Goal: Task Accomplishment & Management: Use online tool/utility

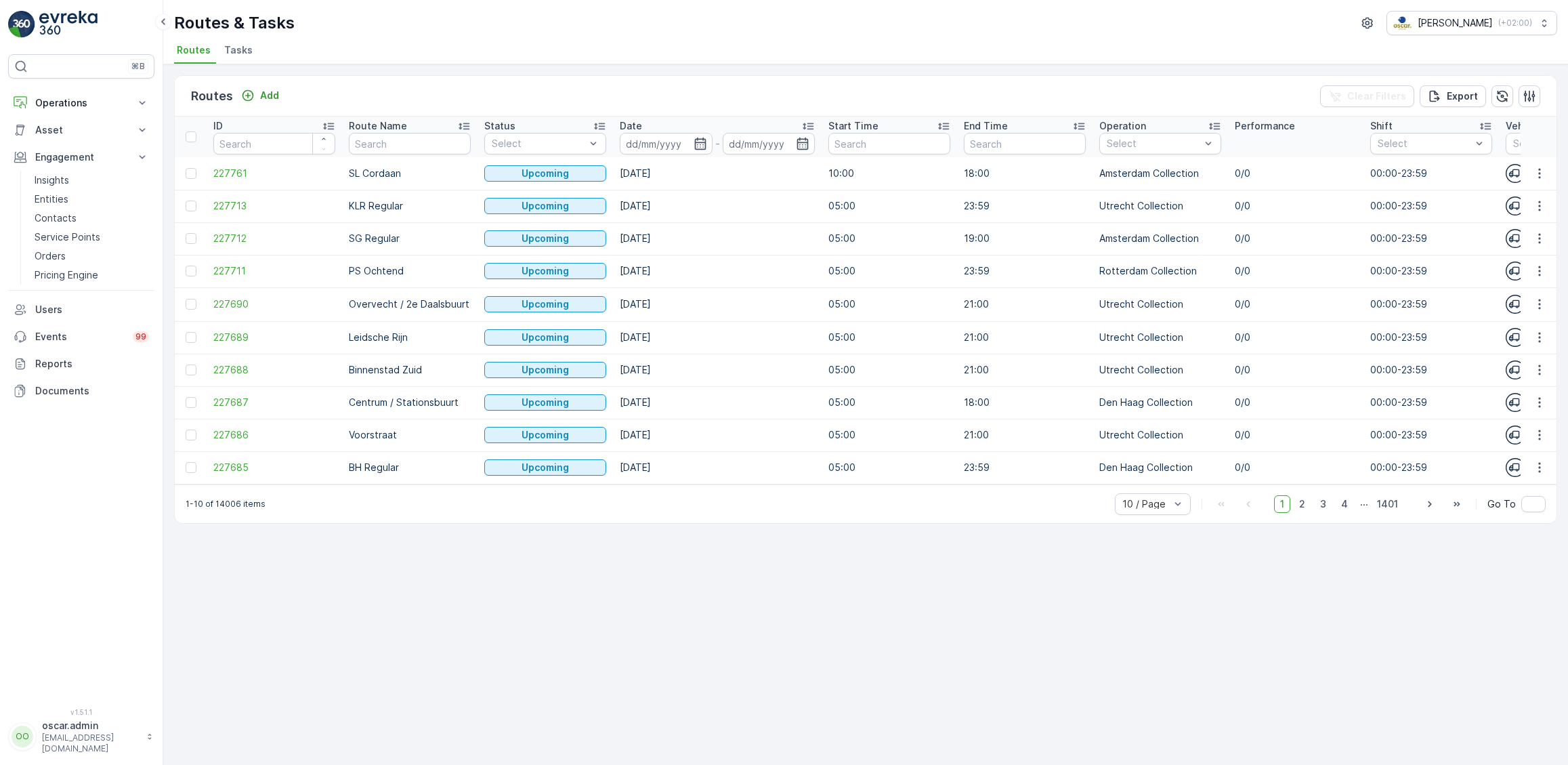
click at [63, 180] on p "Insights" at bounding box center [51, 180] width 34 height 14
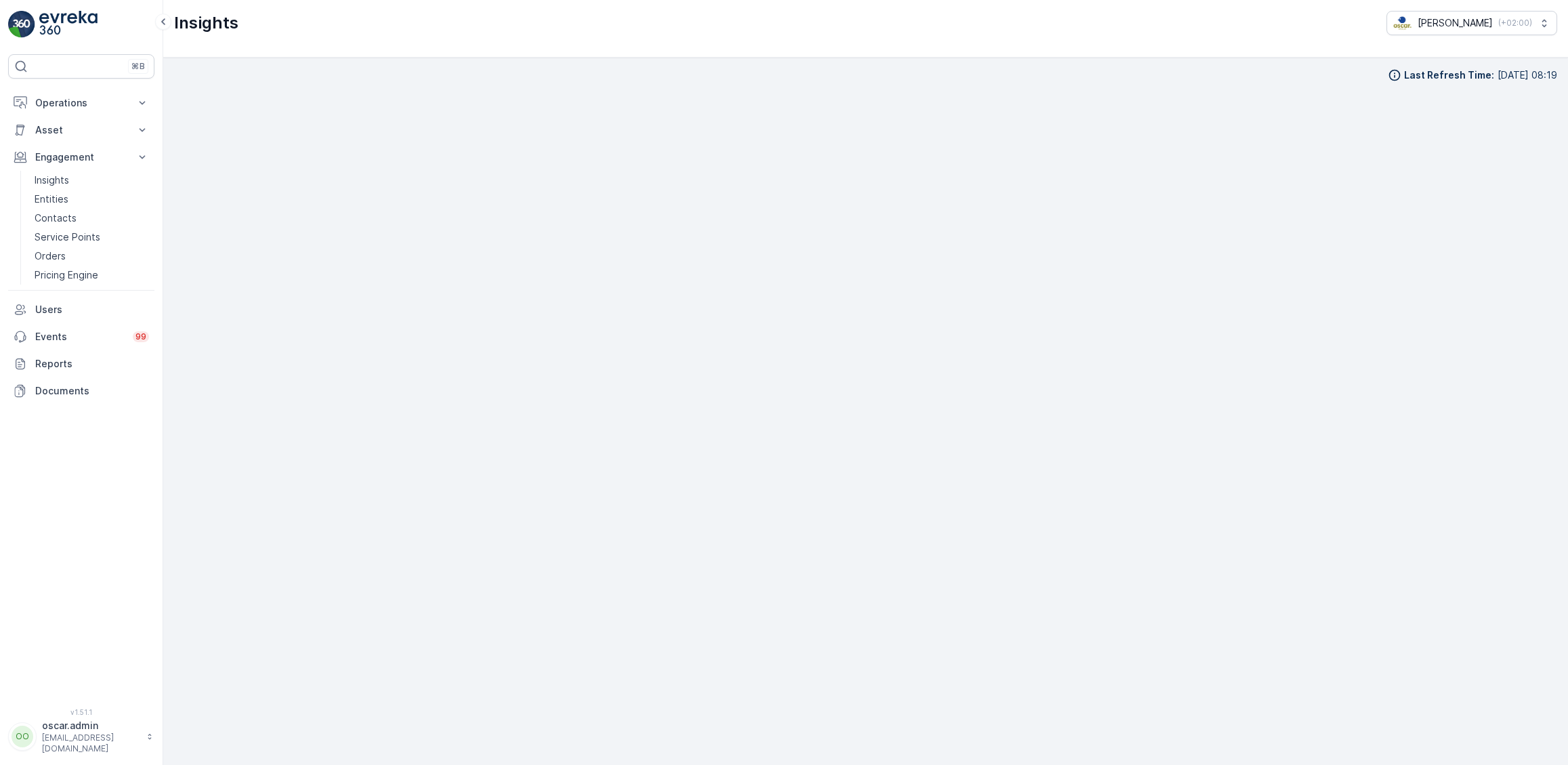
scroll to position [19, 0]
click at [65, 159] on p "Routes & Tasks" at bounding box center [69, 164] width 70 height 14
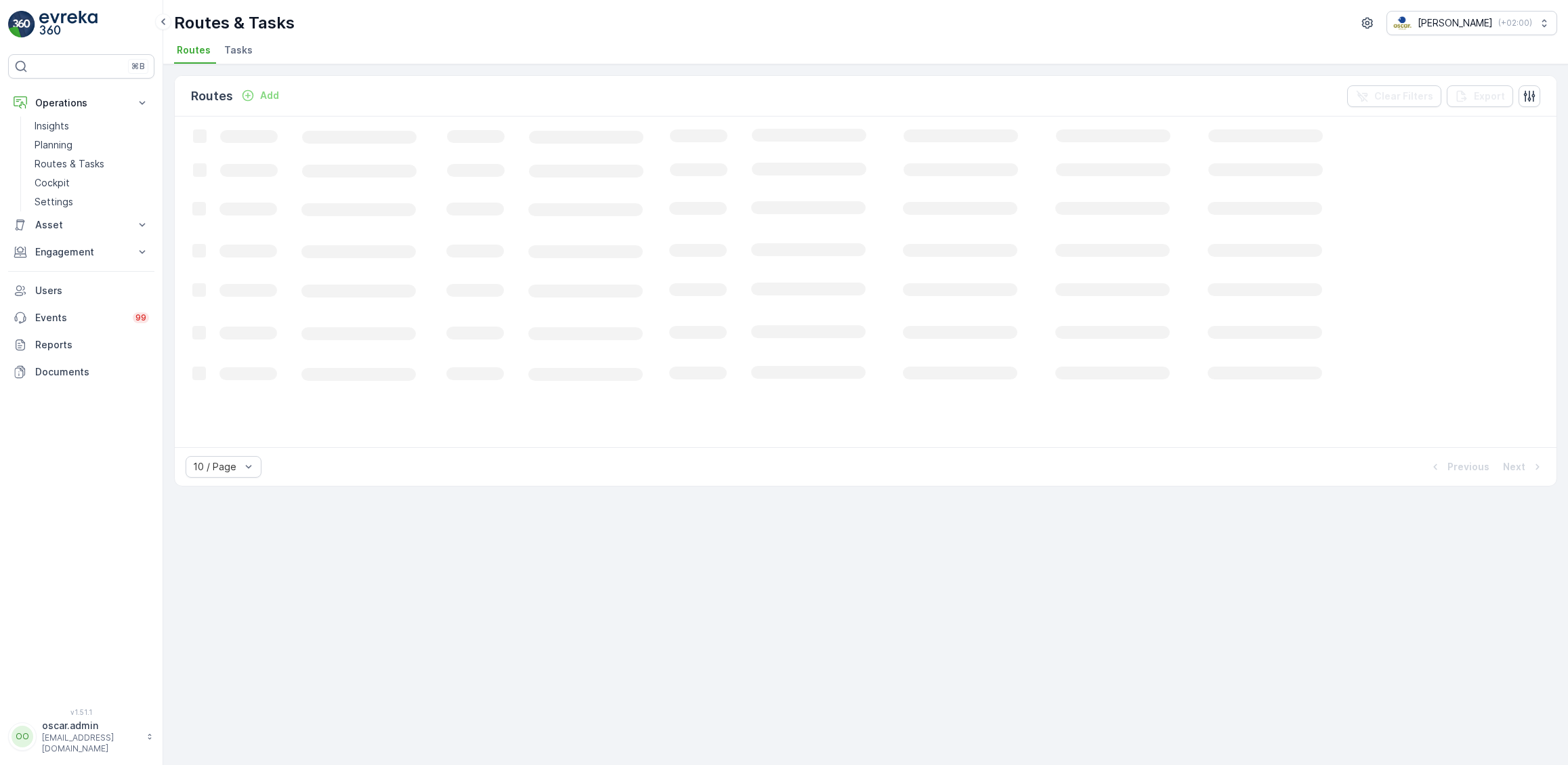
click at [249, 53] on span "Tasks" at bounding box center [238, 50] width 29 height 14
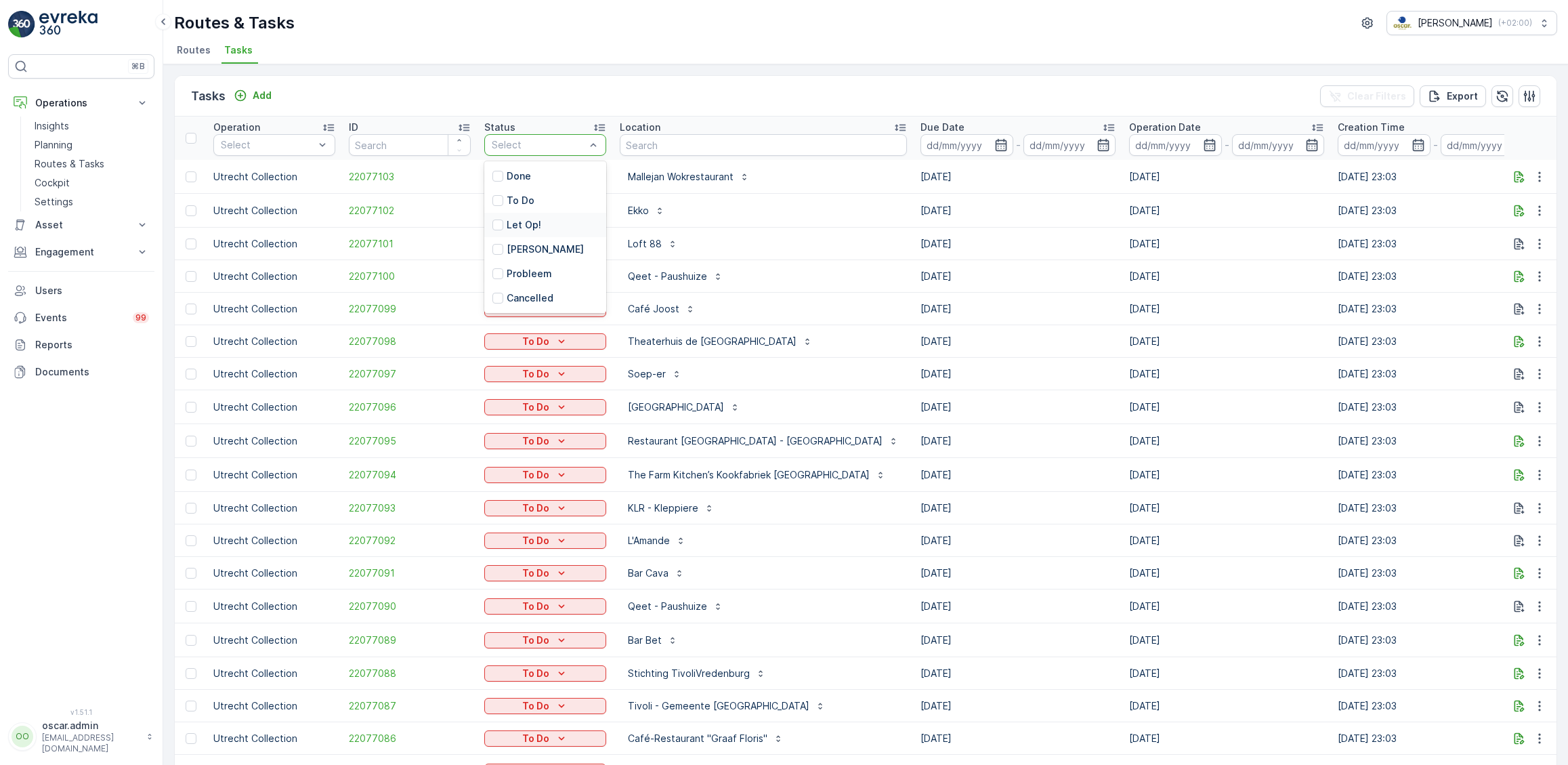
click at [532, 229] on p "Let Op!" at bounding box center [523, 225] width 34 height 14
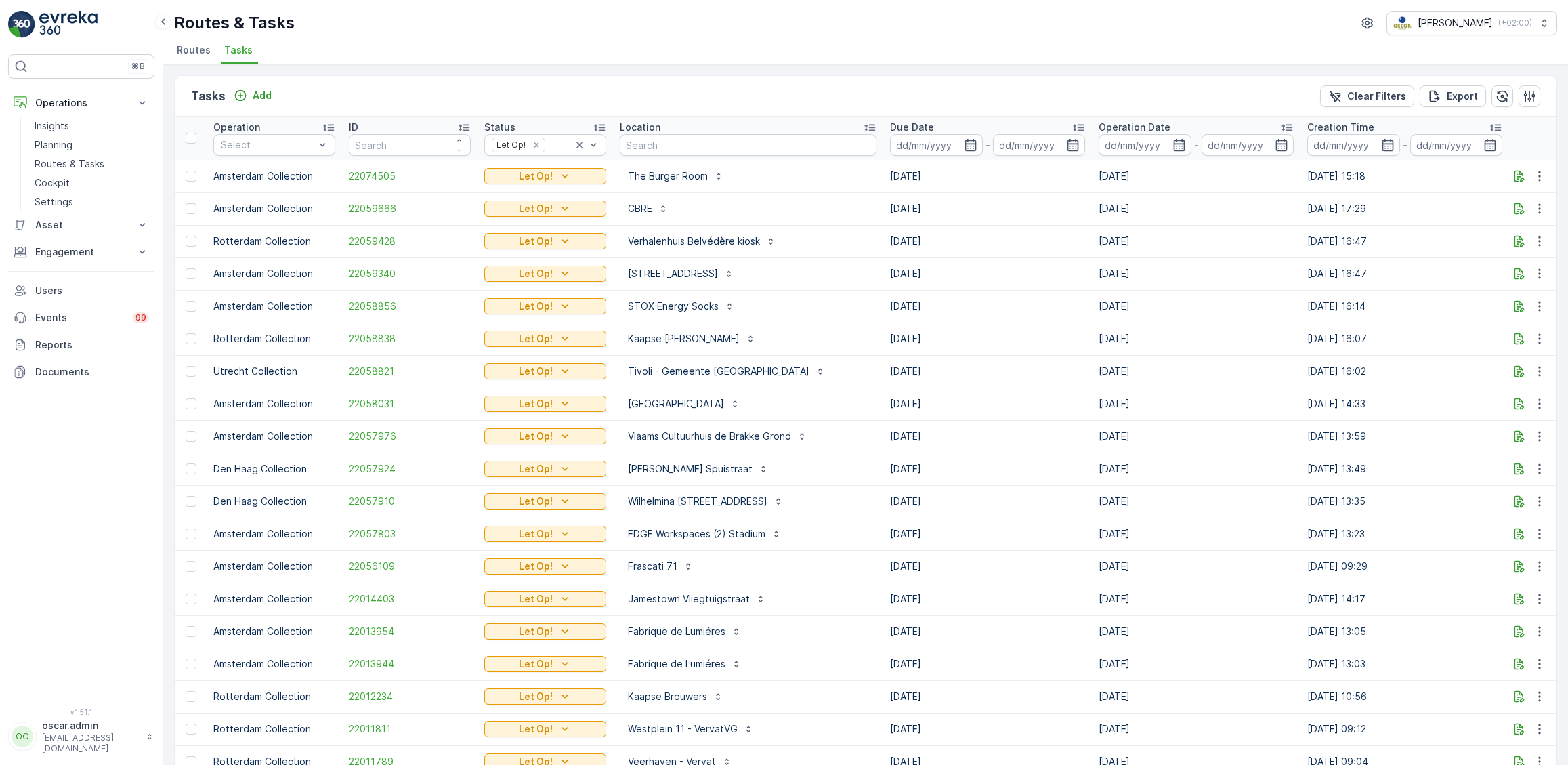
click at [197, 53] on span "Routes" at bounding box center [193, 50] width 34 height 14
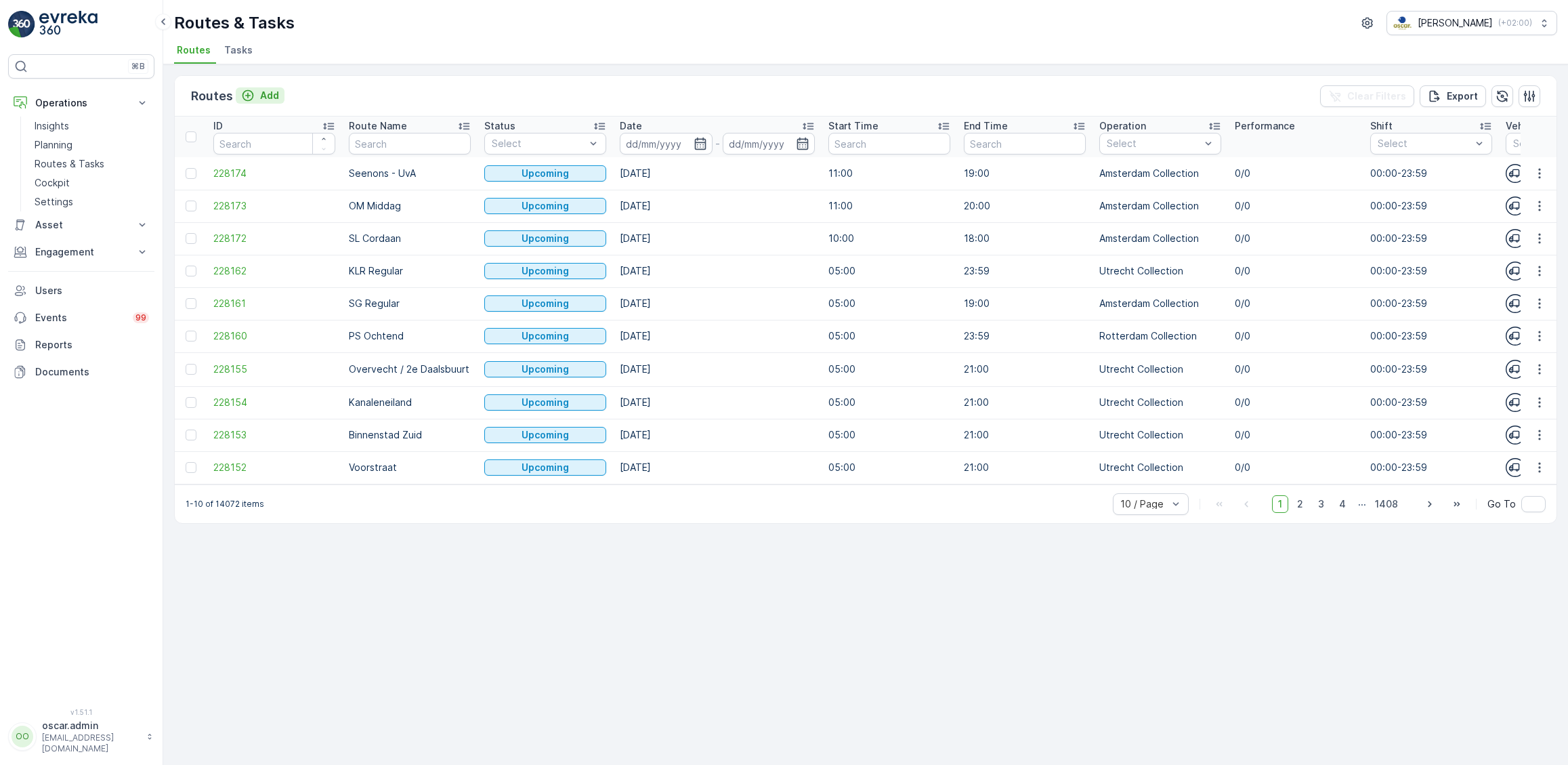
click at [252, 95] on icon "Add" at bounding box center [248, 96] width 14 height 14
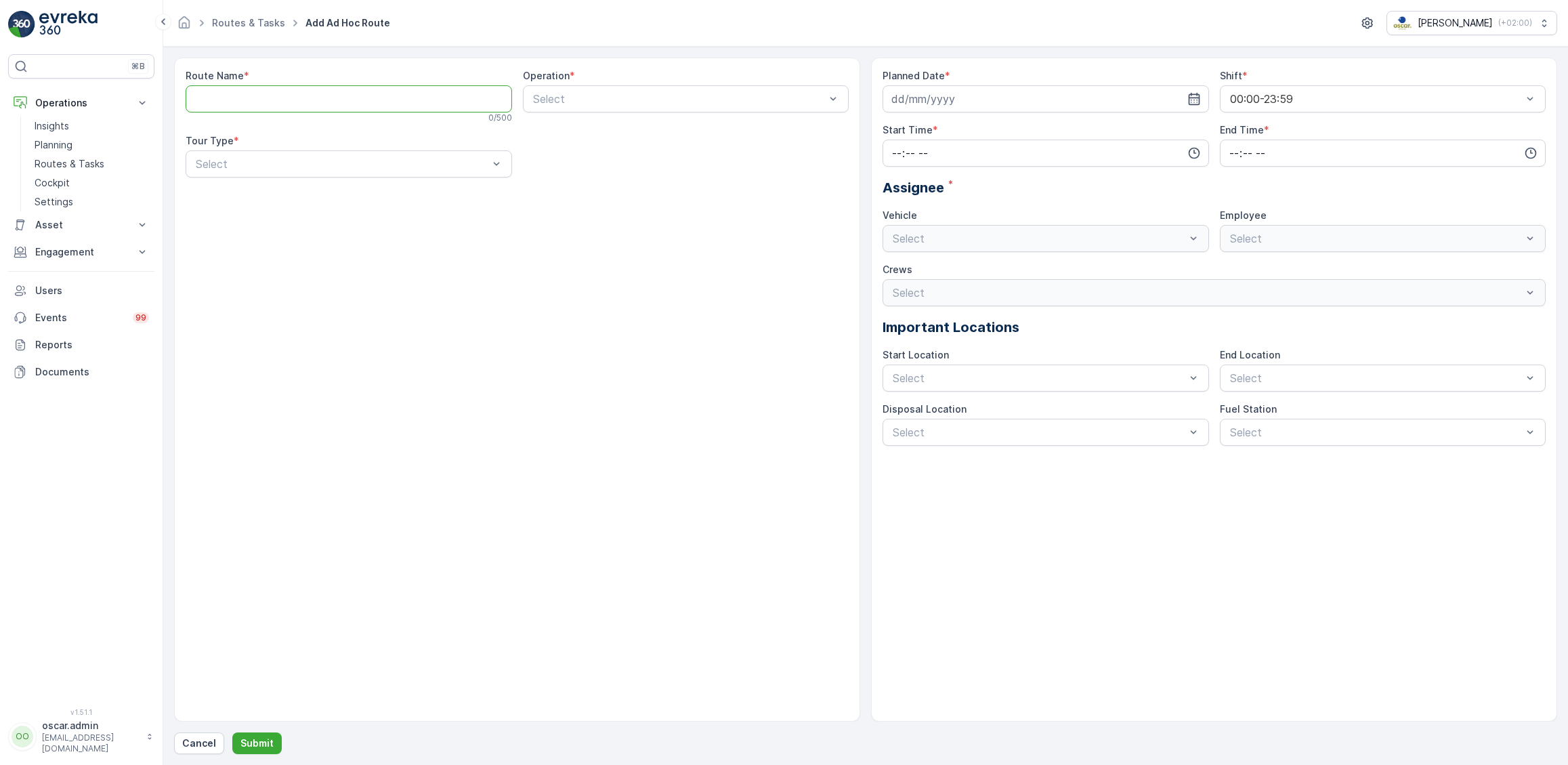
click at [374, 100] on Name "Route Name" at bounding box center [348, 99] width 326 height 27
type Name "Test [PERSON_NAME]"
click at [596, 154] on span "Amsterdam Collection" at bounding box center [586, 155] width 111 height 12
click at [1044, 95] on input at bounding box center [1045, 99] width 326 height 27
click at [897, 296] on div "28" at bounding box center [906, 294] width 22 height 22
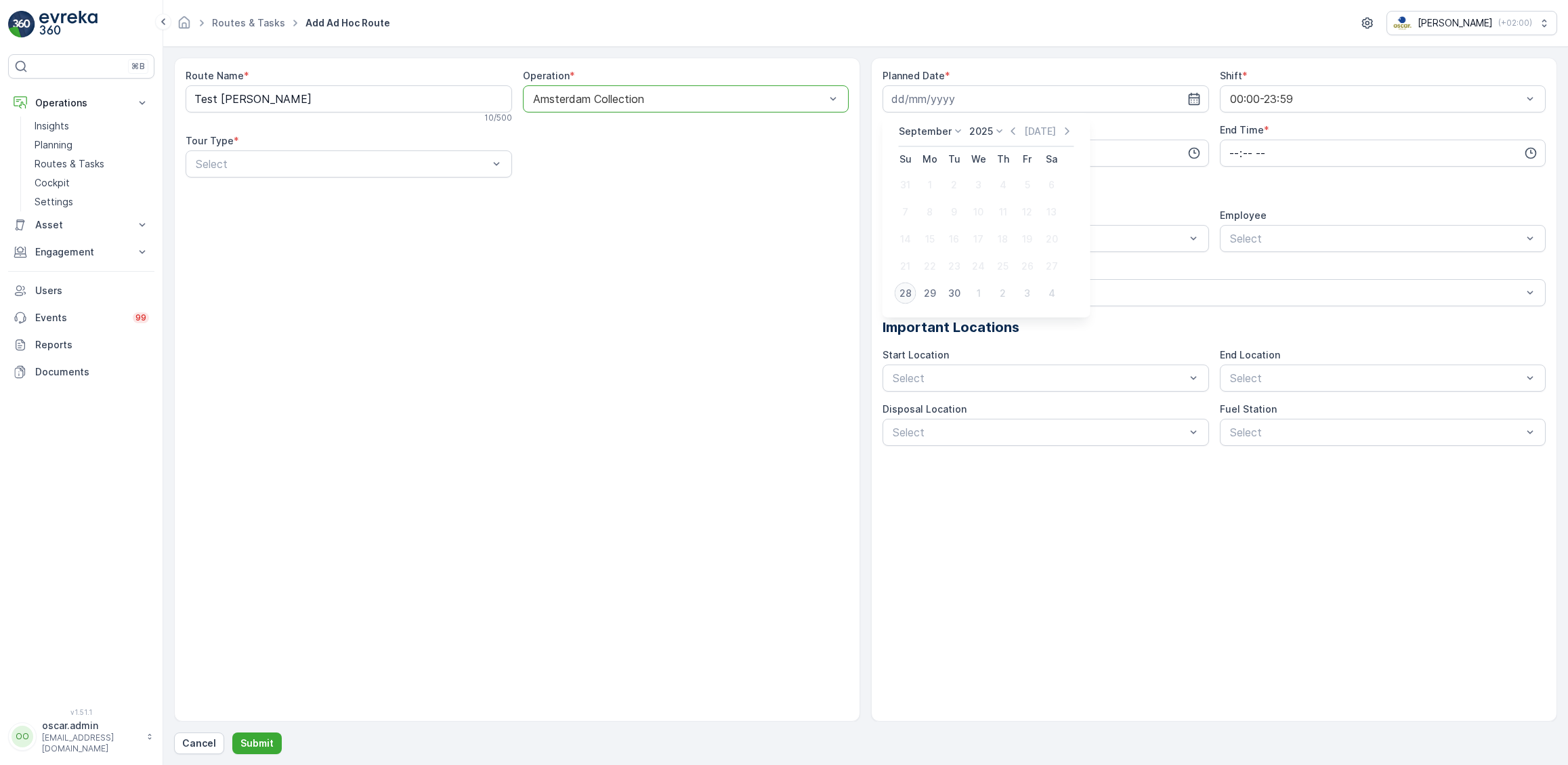
type input "[DATE]"
click at [1029, 162] on input "time" at bounding box center [1045, 153] width 326 height 27
click at [891, 226] on span "11" at bounding box center [895, 225] width 10 height 14
type input "11:00"
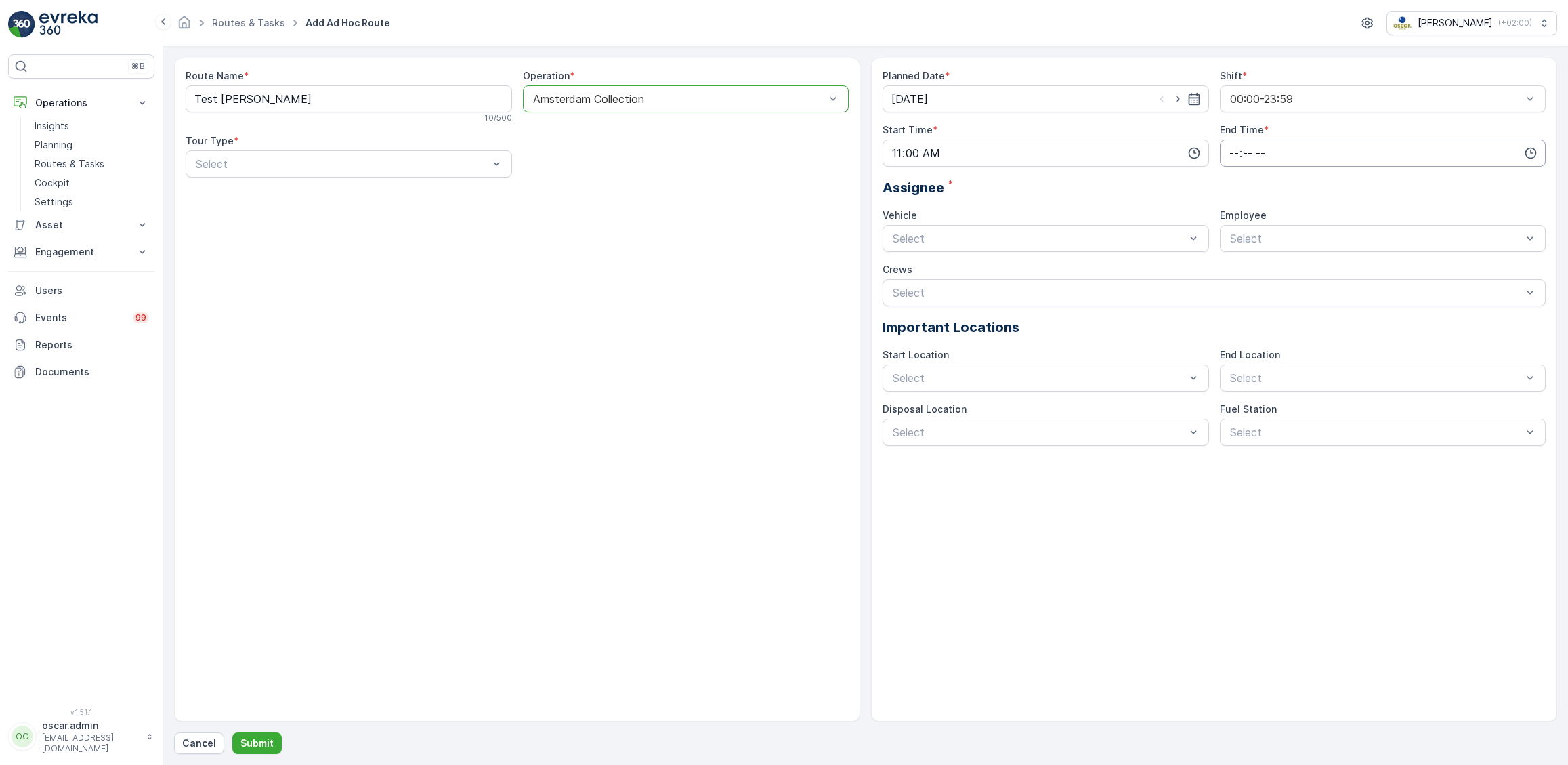
click at [1282, 161] on input "time" at bounding box center [1382, 153] width 326 height 27
click at [1231, 287] on span "23" at bounding box center [1233, 290] width 11 height 14
click at [1259, 286] on span "22" at bounding box center [1261, 292] width 11 height 14
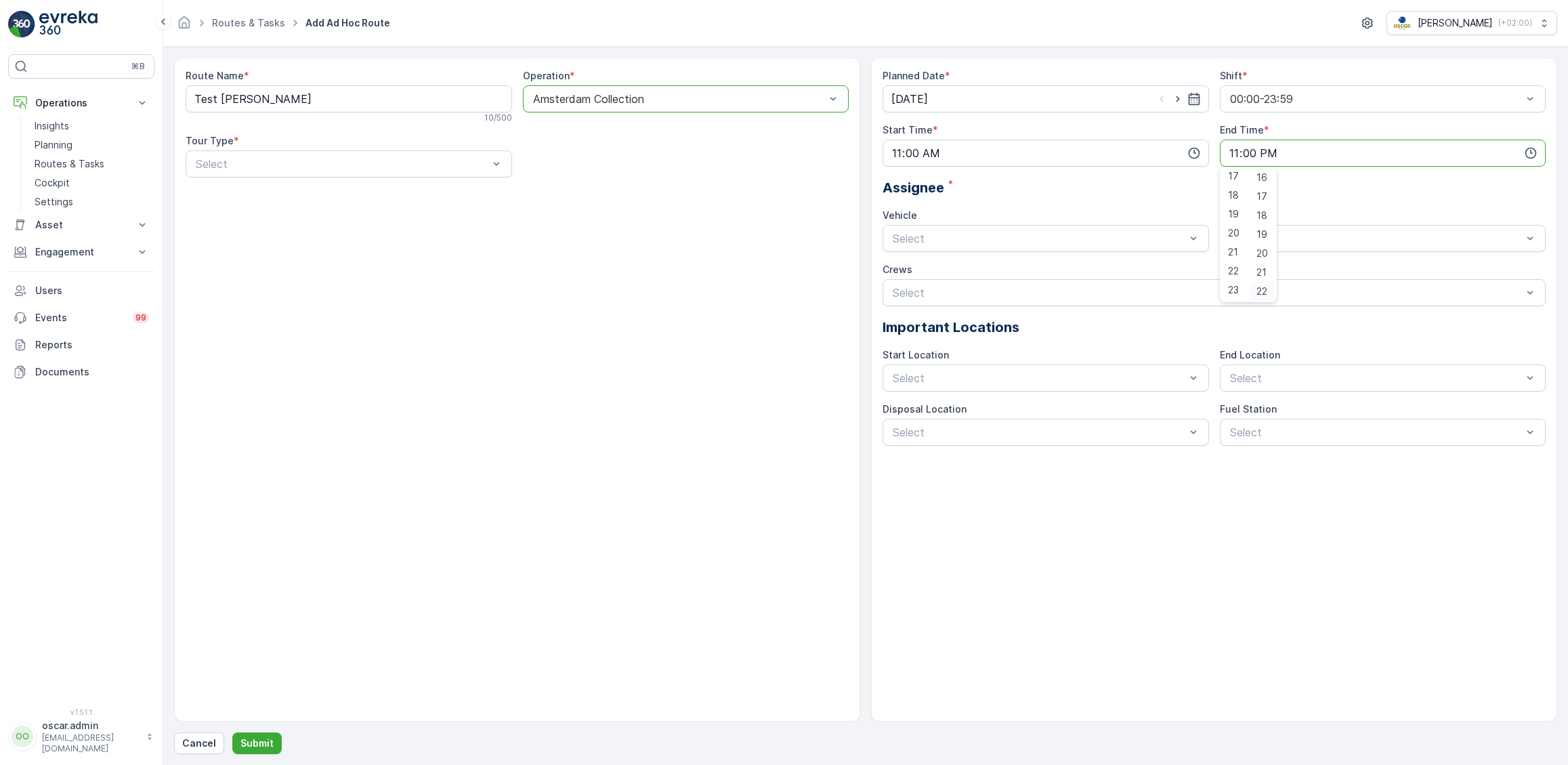
type input "23:22"
click at [1285, 274] on span "[PERSON_NAME] Test" at bounding box center [1286, 271] width 117 height 12
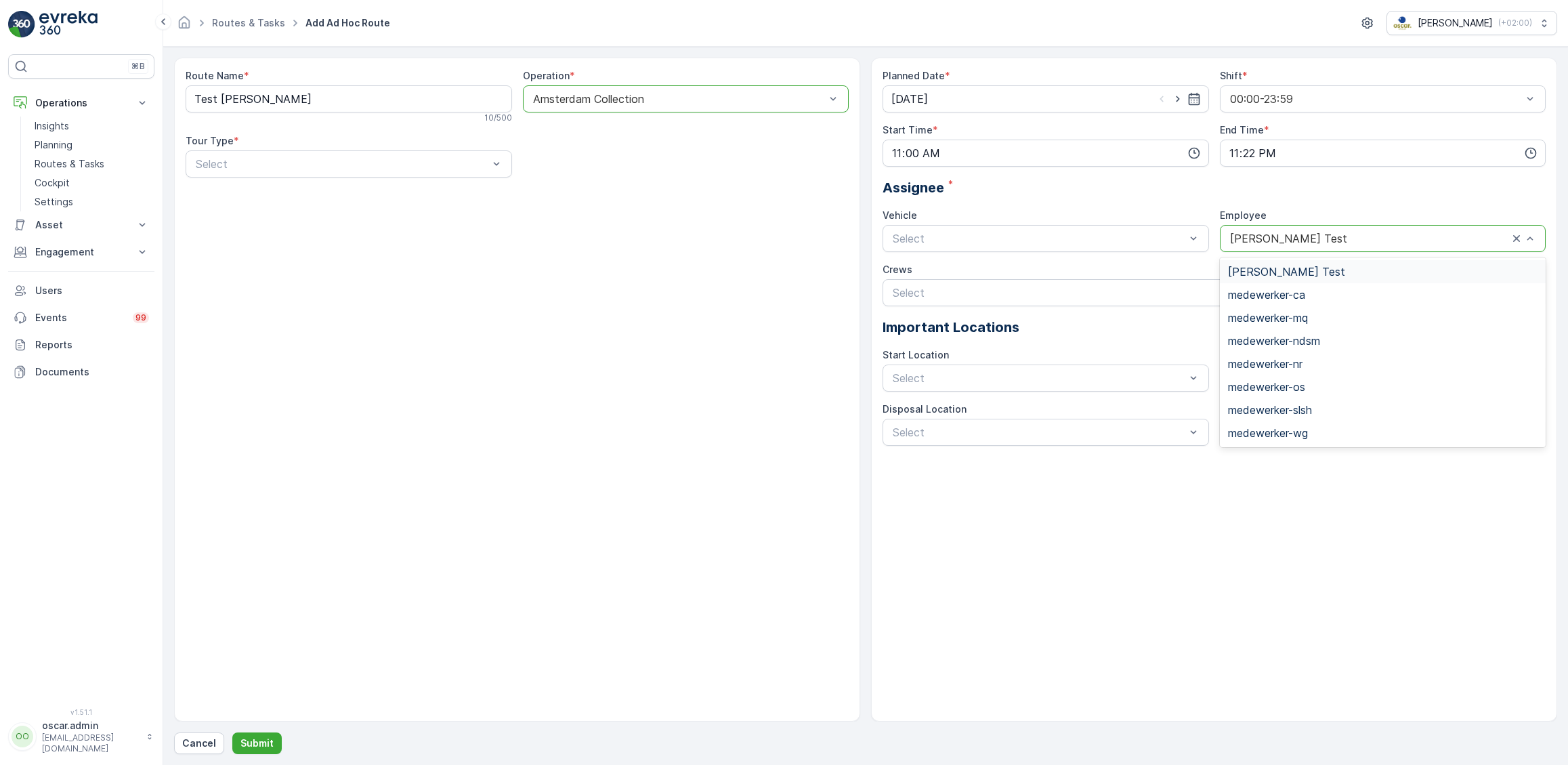
click at [1328, 229] on div "[PERSON_NAME] Test" at bounding box center [1382, 238] width 326 height 27
click at [658, 378] on div "Route Name * Test Thijs 10 / 500 Operation * option Amsterdam Collection, selec…" at bounding box center [517, 388] width 686 height 663
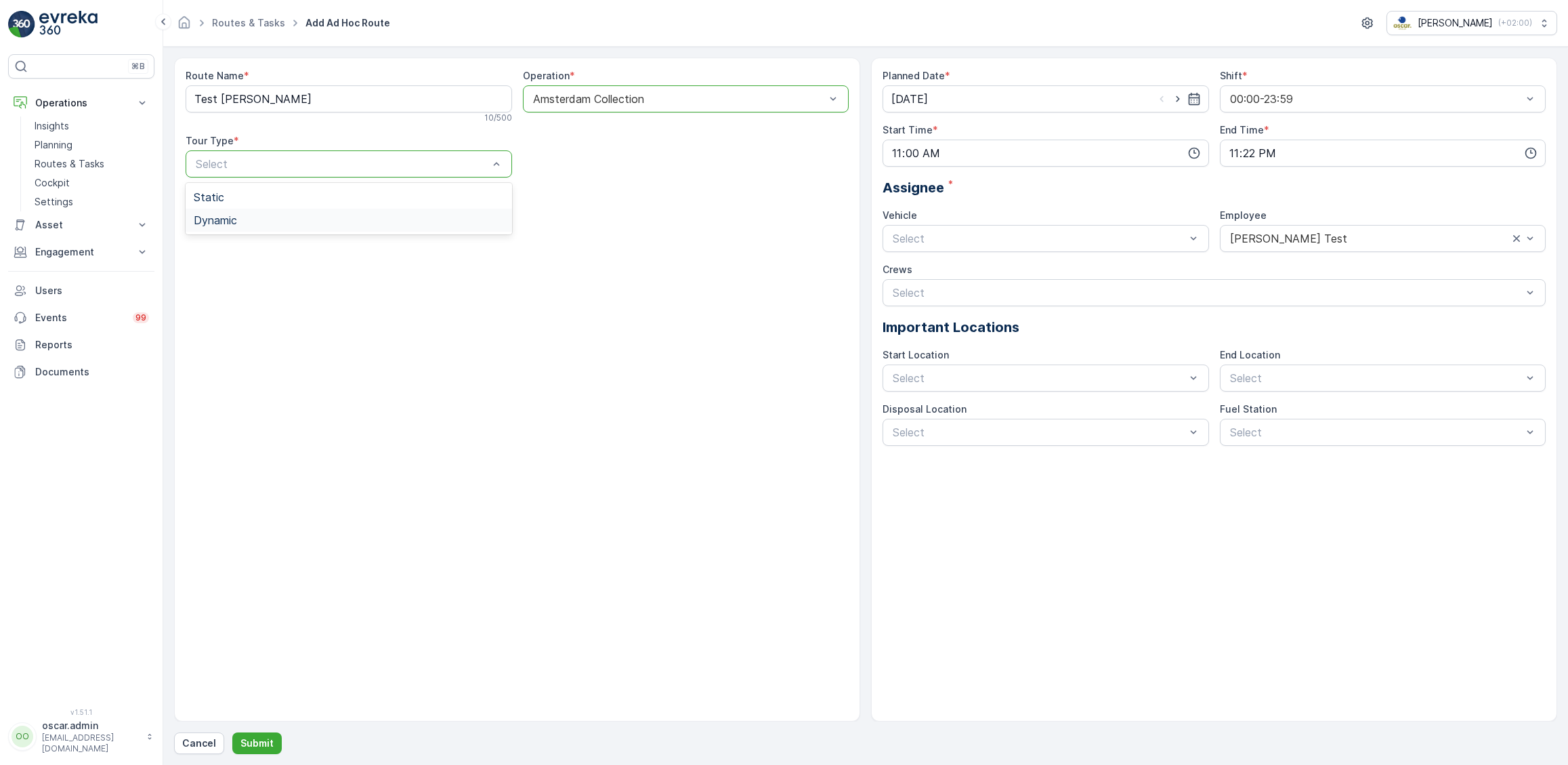
click at [224, 222] on span "Dynamic" at bounding box center [215, 220] width 43 height 12
click at [256, 743] on p "Submit" at bounding box center [257, 743] width 34 height 14
click at [974, 231] on p "Select" at bounding box center [1039, 239] width 293 height 16
click at [942, 269] on div "Amsterdam Busy" at bounding box center [1045, 271] width 310 height 12
click at [262, 734] on button "Submit" at bounding box center [257, 743] width 49 height 22
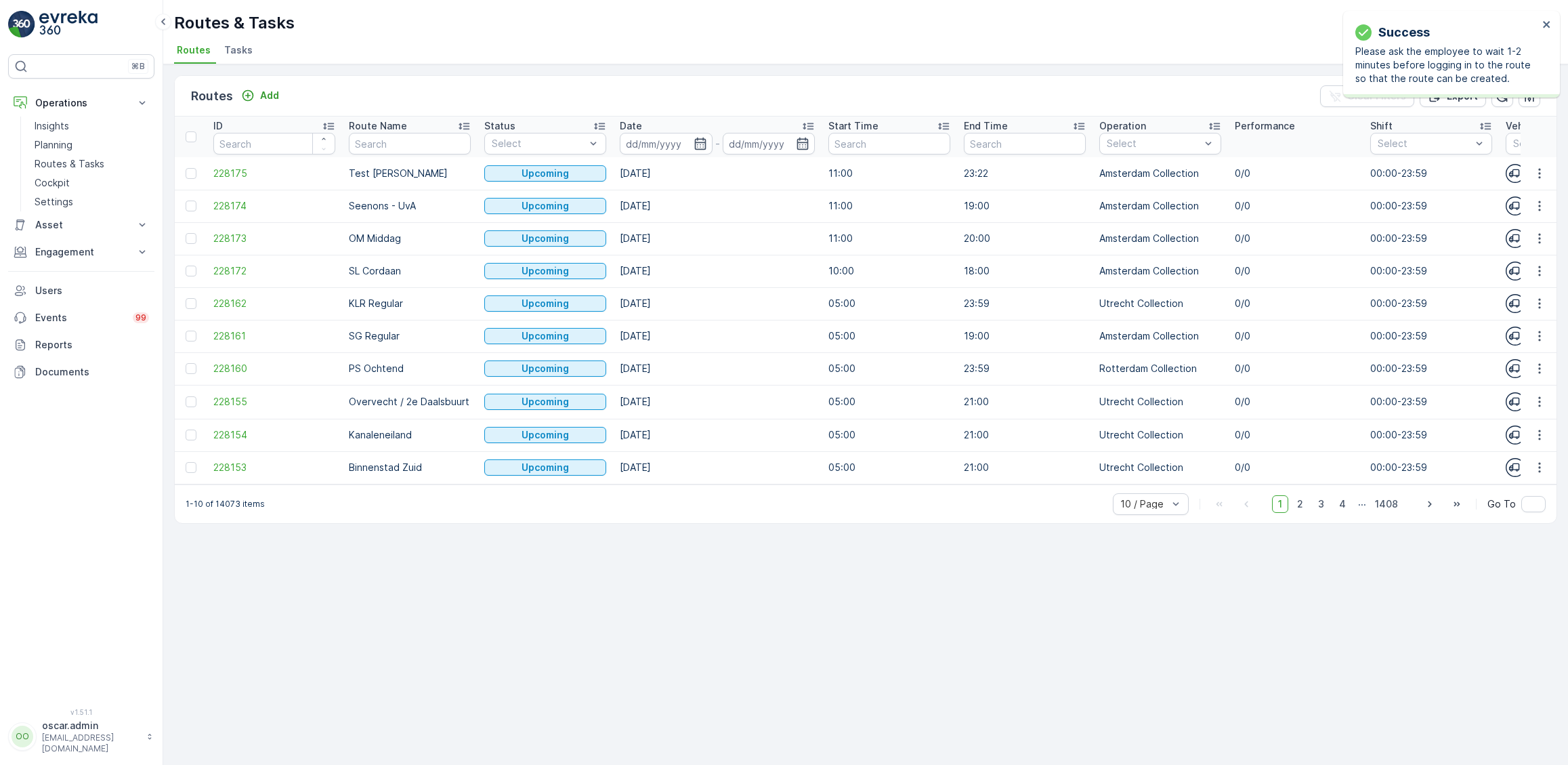
click at [242, 46] on span "Tasks" at bounding box center [238, 50] width 29 height 14
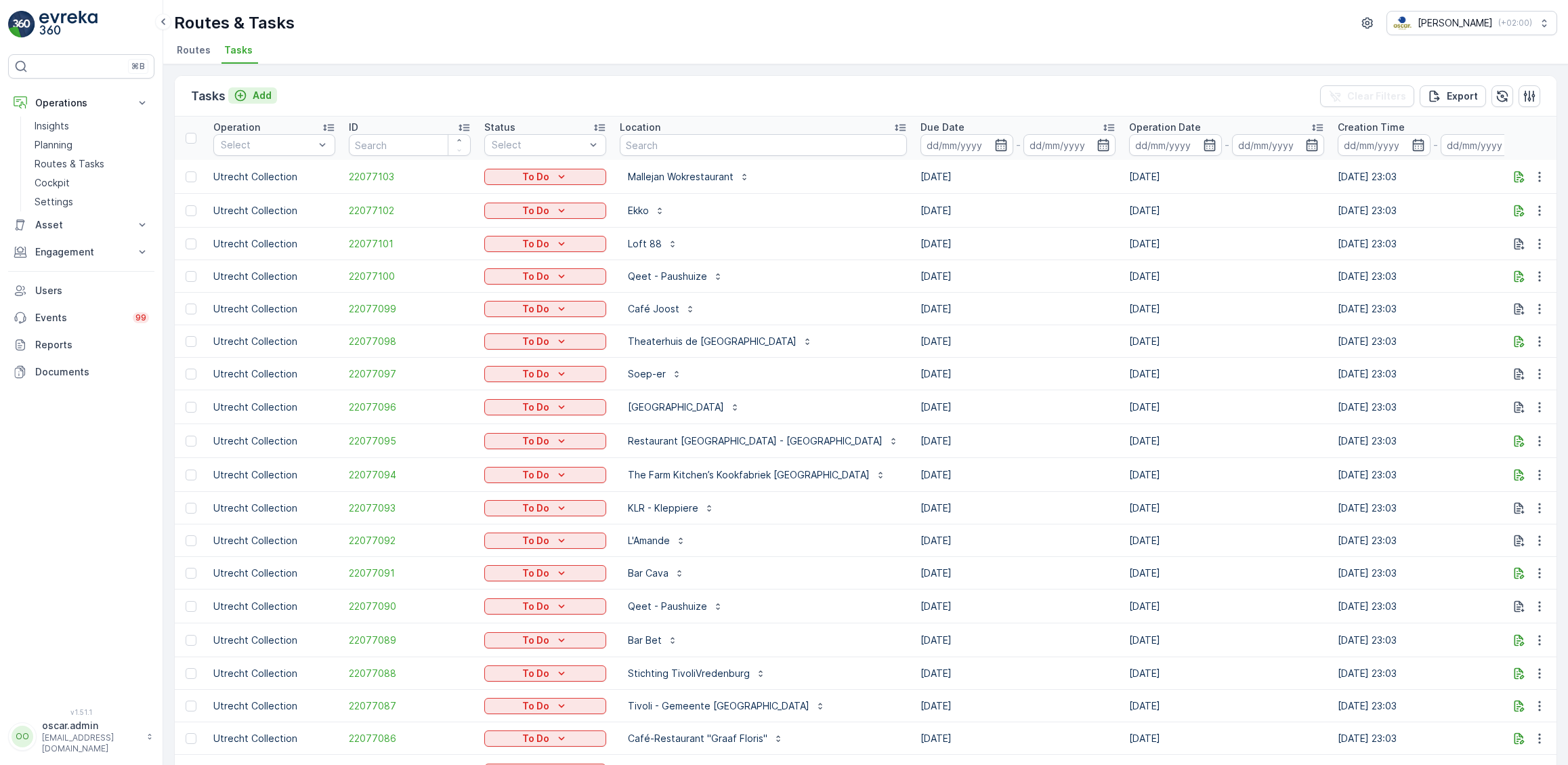
click at [258, 92] on p "Add" at bounding box center [261, 96] width 19 height 14
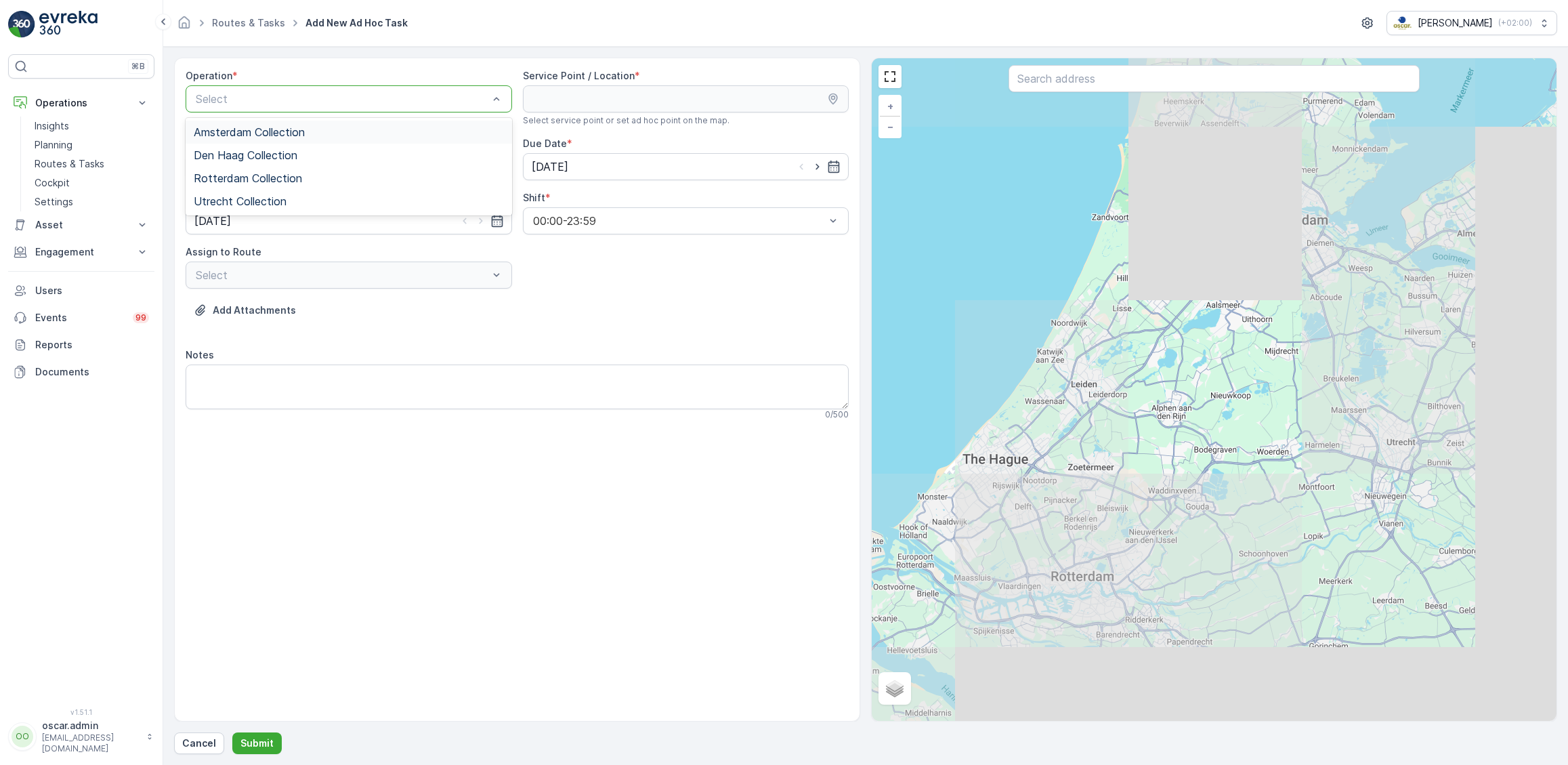
click at [279, 134] on span "Amsterdam Collection" at bounding box center [248, 132] width 111 height 12
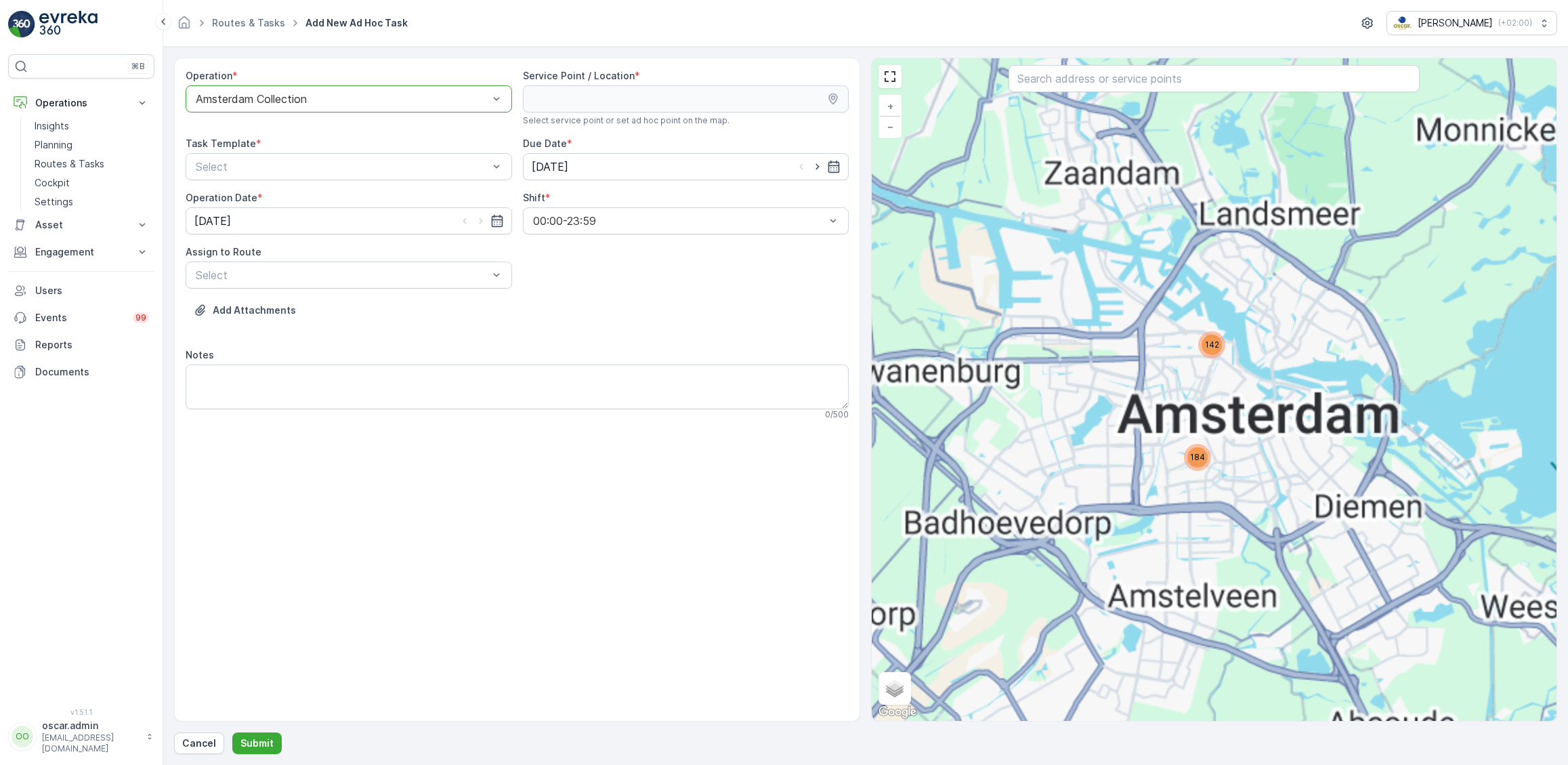
click at [1161, 97] on div "184 142 + − Satellite Roadmap Terrain Hybrid Leaflet Keyboard shortcuts Map Dat…" at bounding box center [1213, 389] width 685 height 662
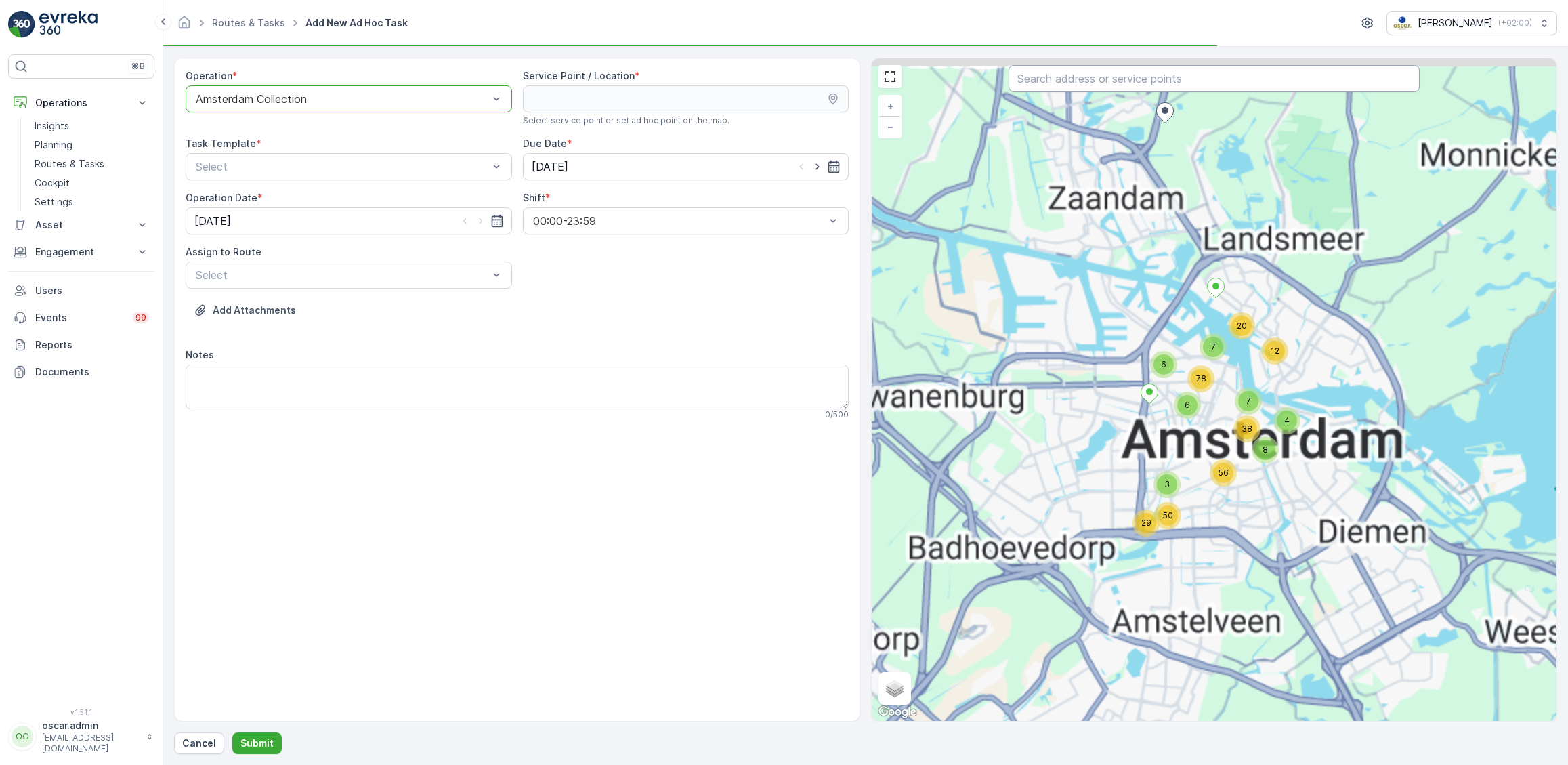
click at [1139, 79] on input "text" at bounding box center [1213, 78] width 411 height 27
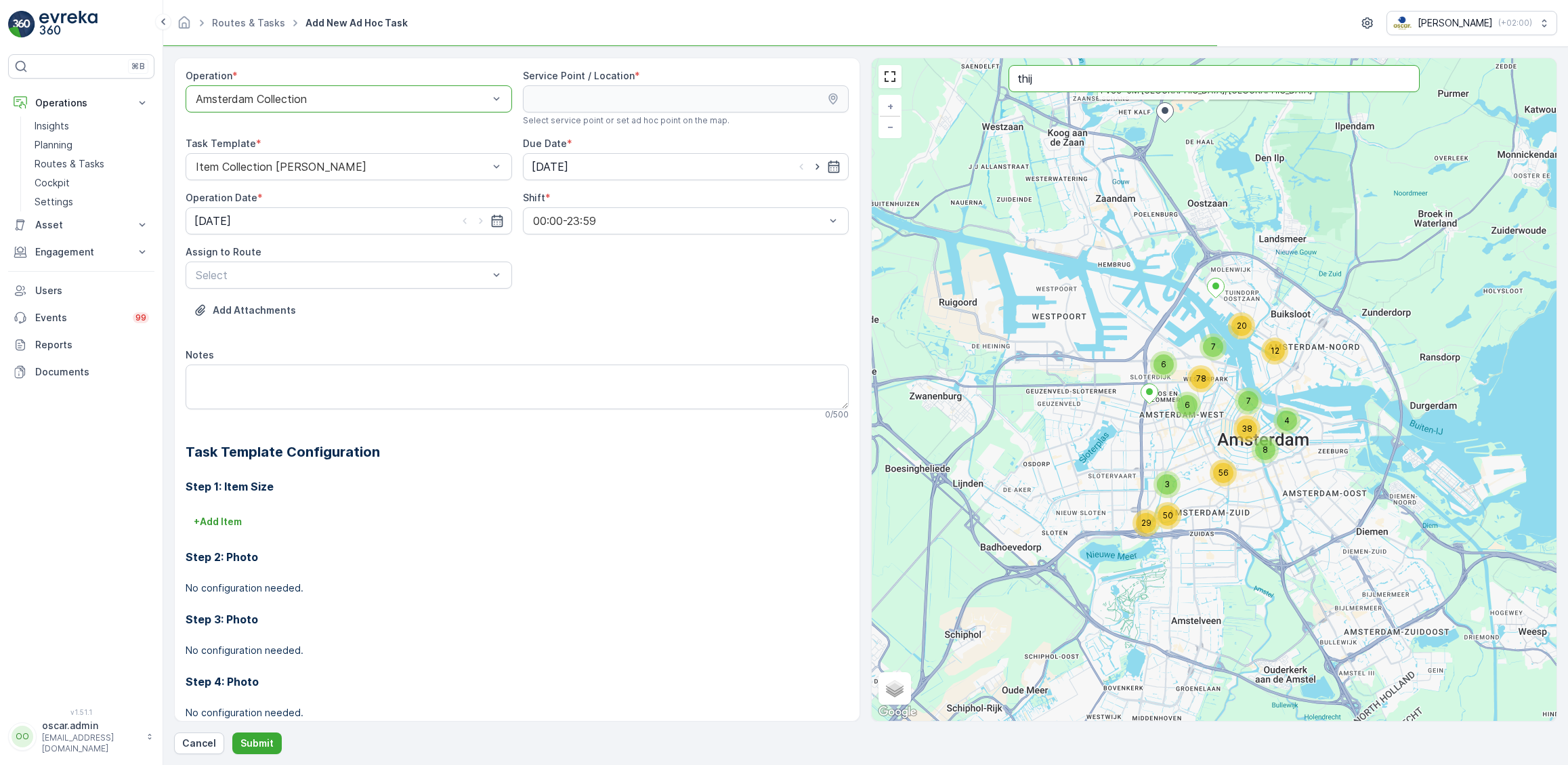
type input "thij"
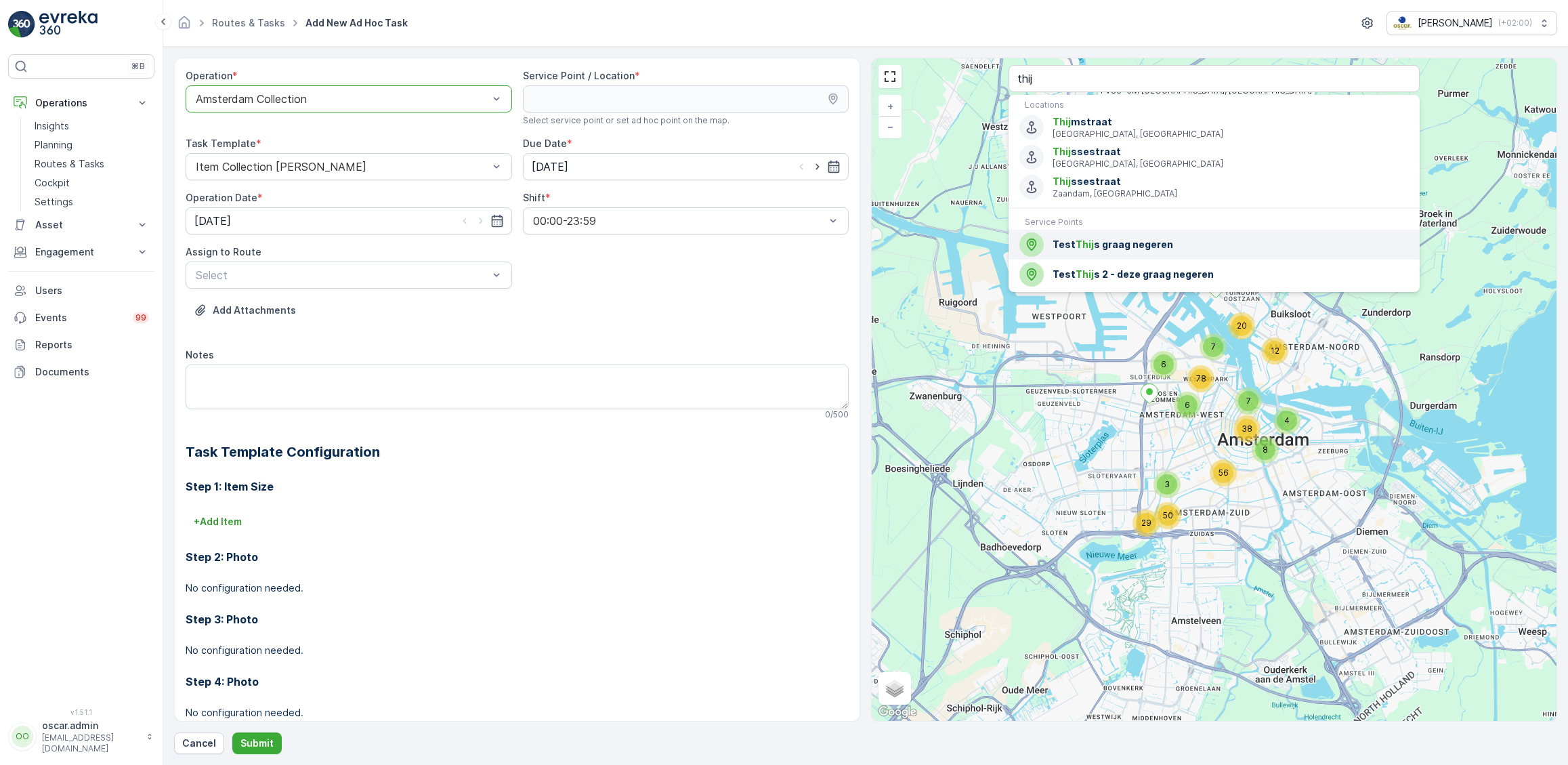
drag, startPoint x: 1079, startPoint y: 256, endPoint x: 1085, endPoint y: 247, distance: 10.8
click at [1078, 255] on li "Test [PERSON_NAME] s graag negeren" at bounding box center [1213, 244] width 411 height 30
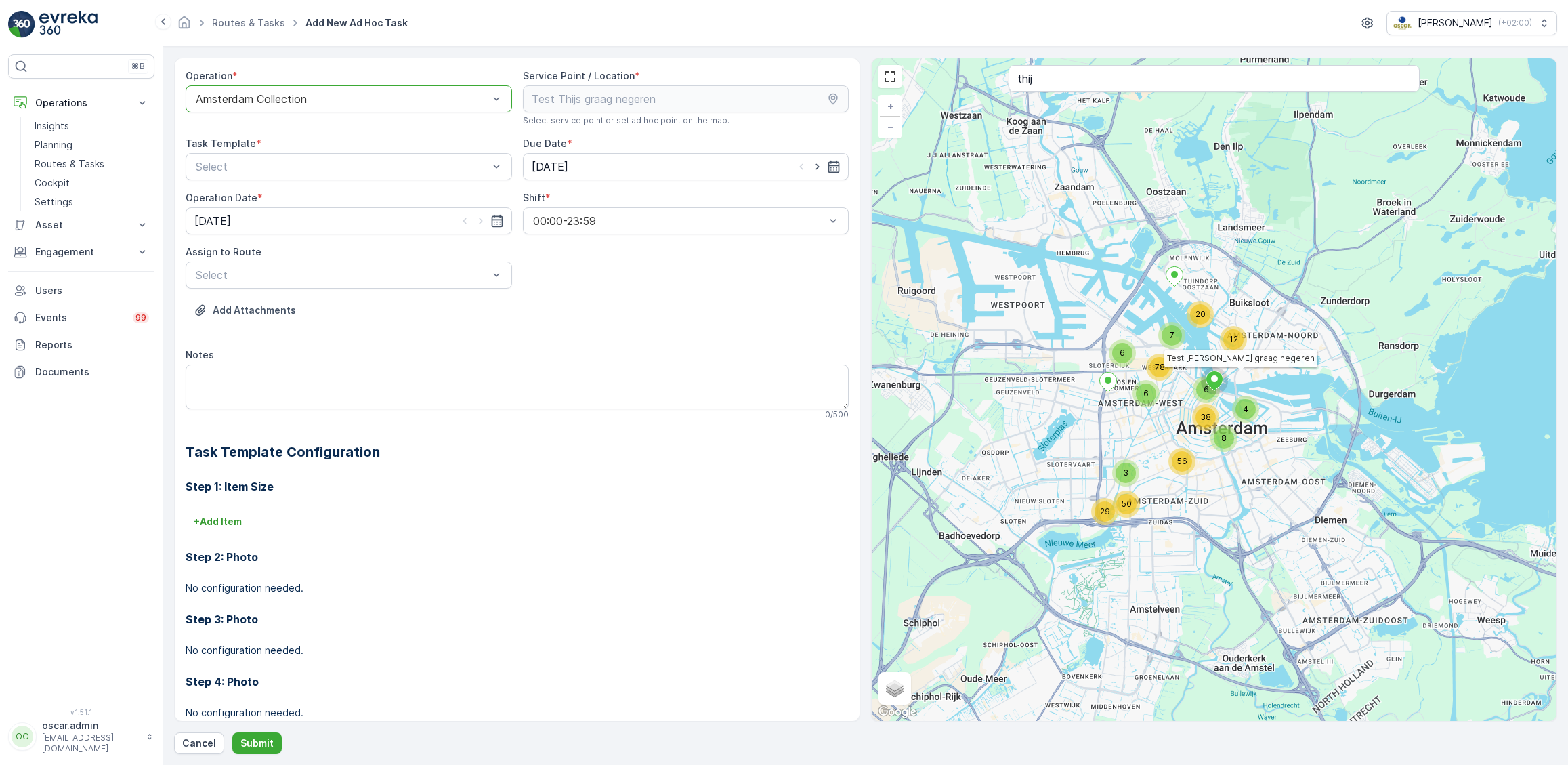
click at [347, 153] on div "Task Template * Select" at bounding box center [348, 159] width 326 height 43
click at [314, 200] on span "Item Collection [PERSON_NAME]" at bounding box center [278, 199] width 170 height 12
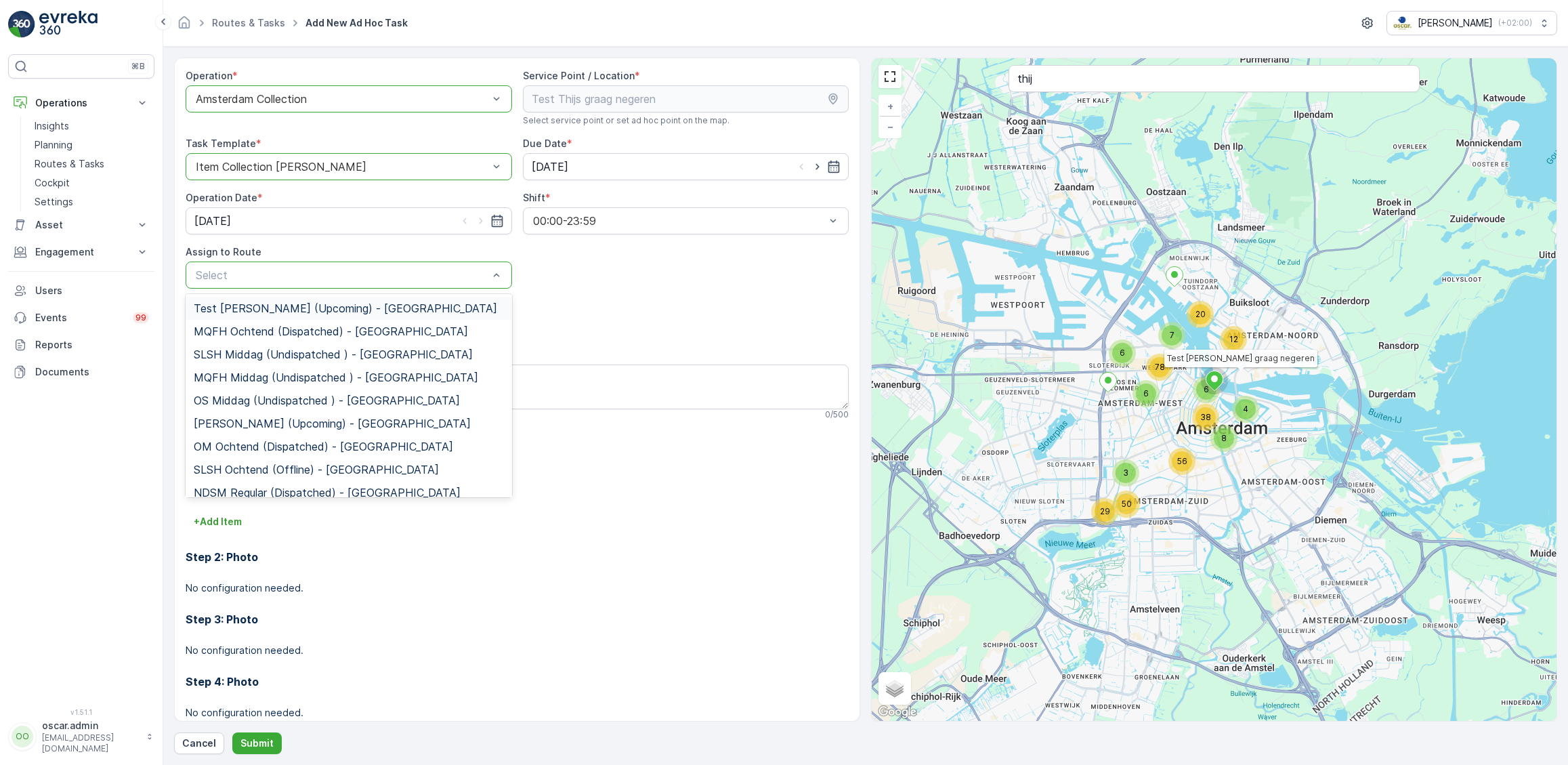
click at [325, 300] on div "Test [PERSON_NAME] (Upcoming) - [GEOGRAPHIC_DATA]" at bounding box center [348, 308] width 326 height 23
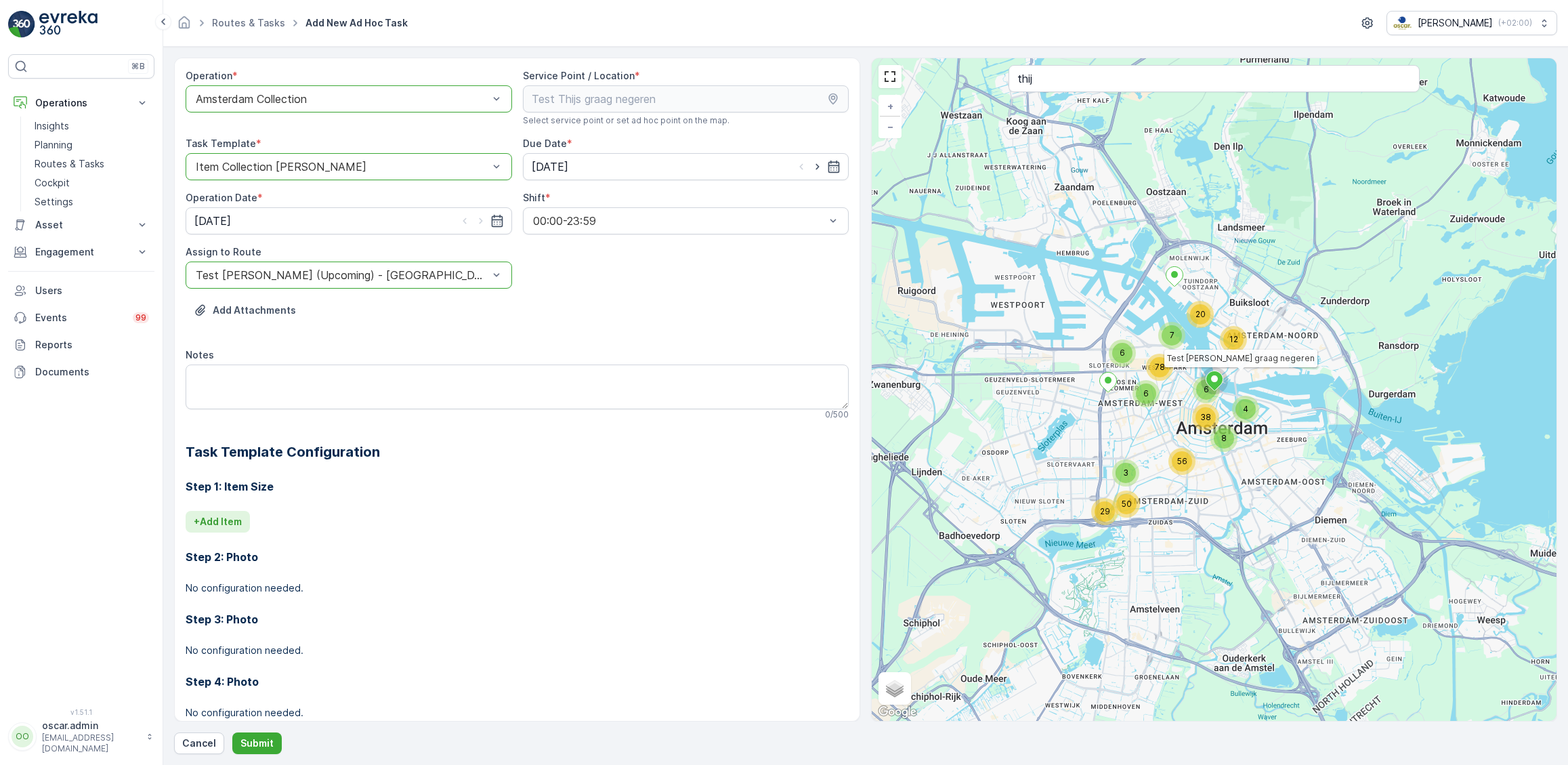
click at [226, 518] on p "+ Add Item" at bounding box center [217, 522] width 48 height 14
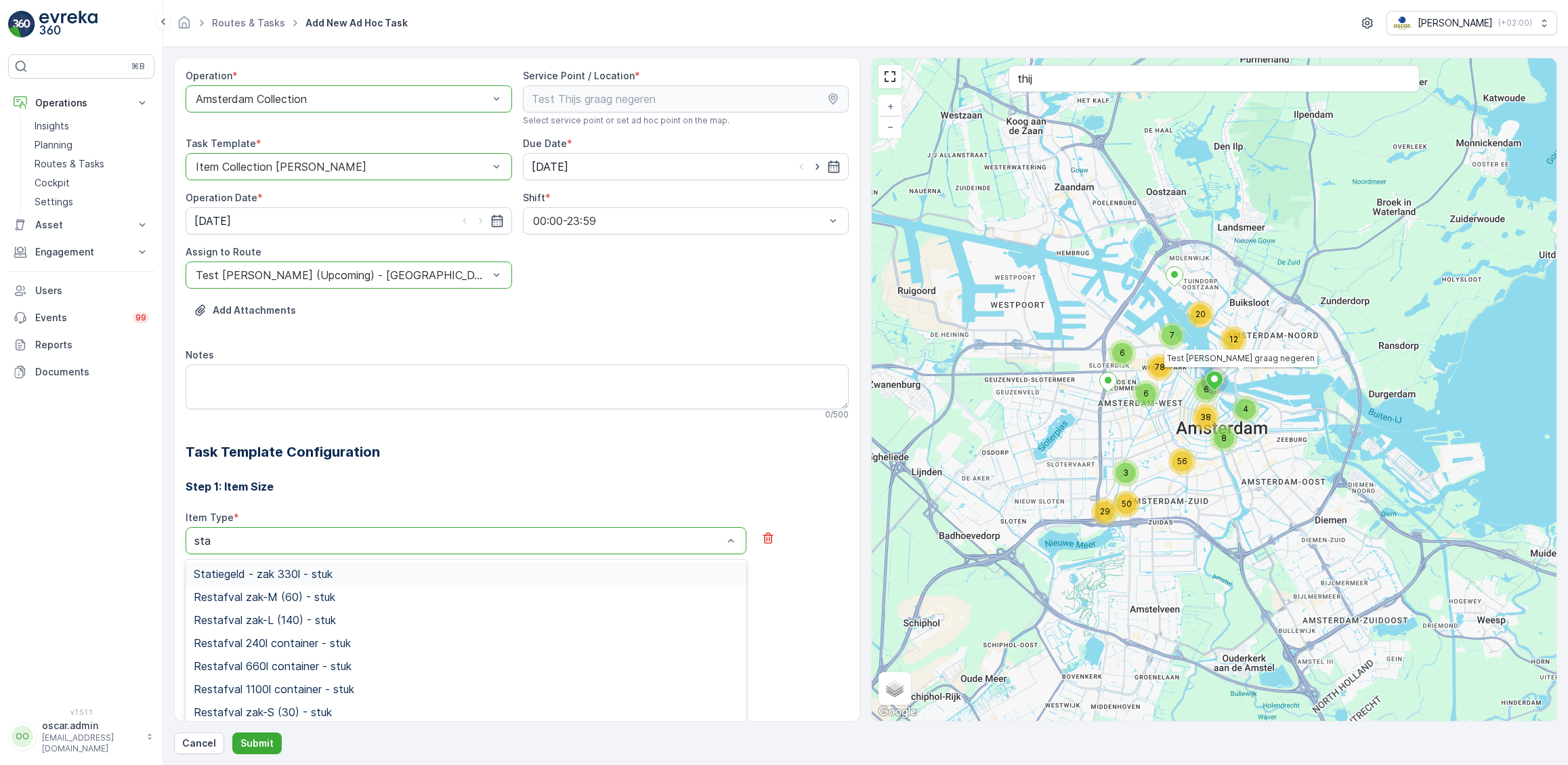
type input "stat"
click at [265, 571] on span "Statiegeld - zak 330l - stuk" at bounding box center [262, 574] width 139 height 12
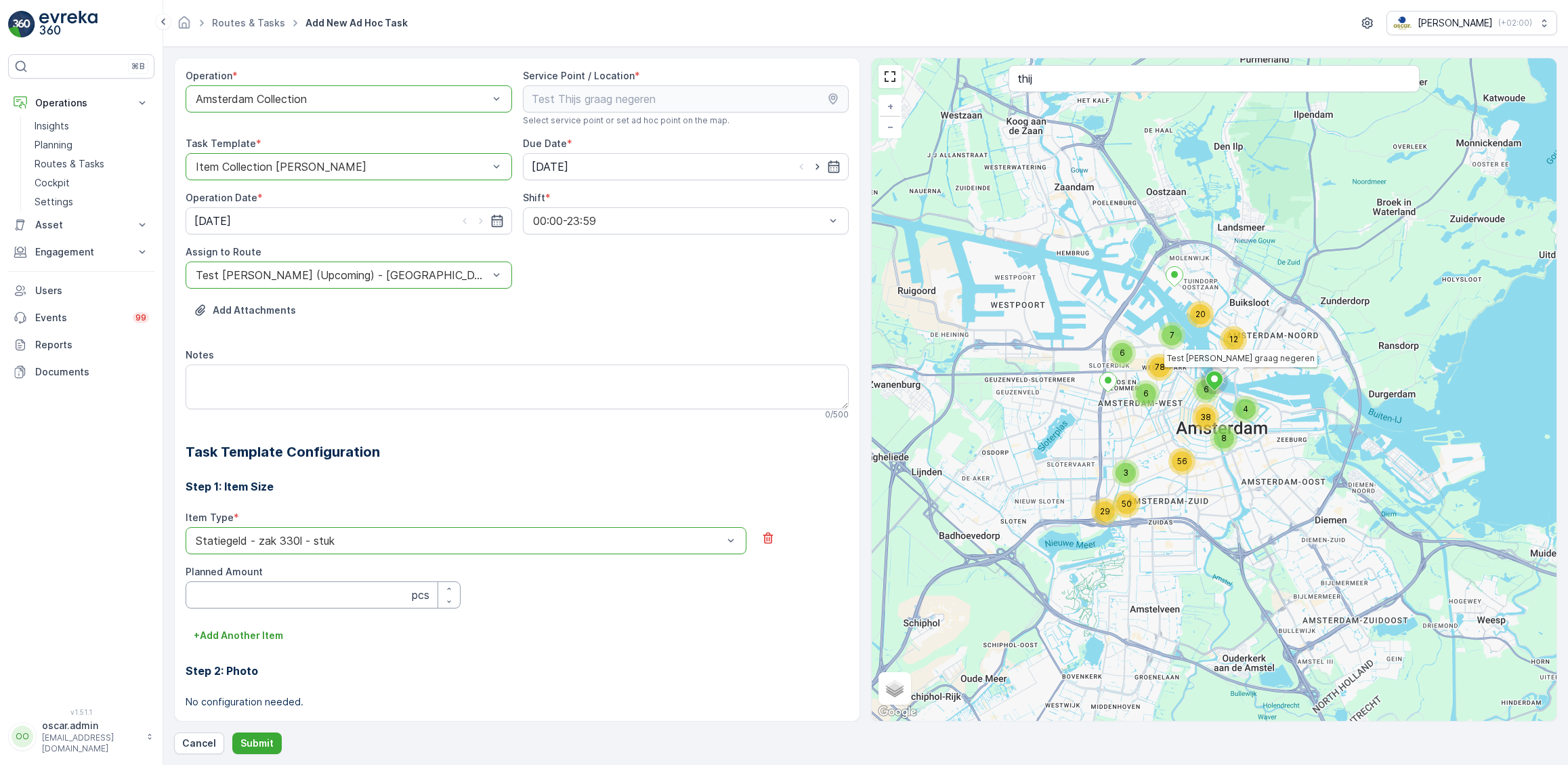
click at [310, 595] on Amount "Planned Amount" at bounding box center [322, 593] width 275 height 27
type Amount "1"
click at [245, 630] on p "+ Add Another Item" at bounding box center [238, 636] width 90 height 14
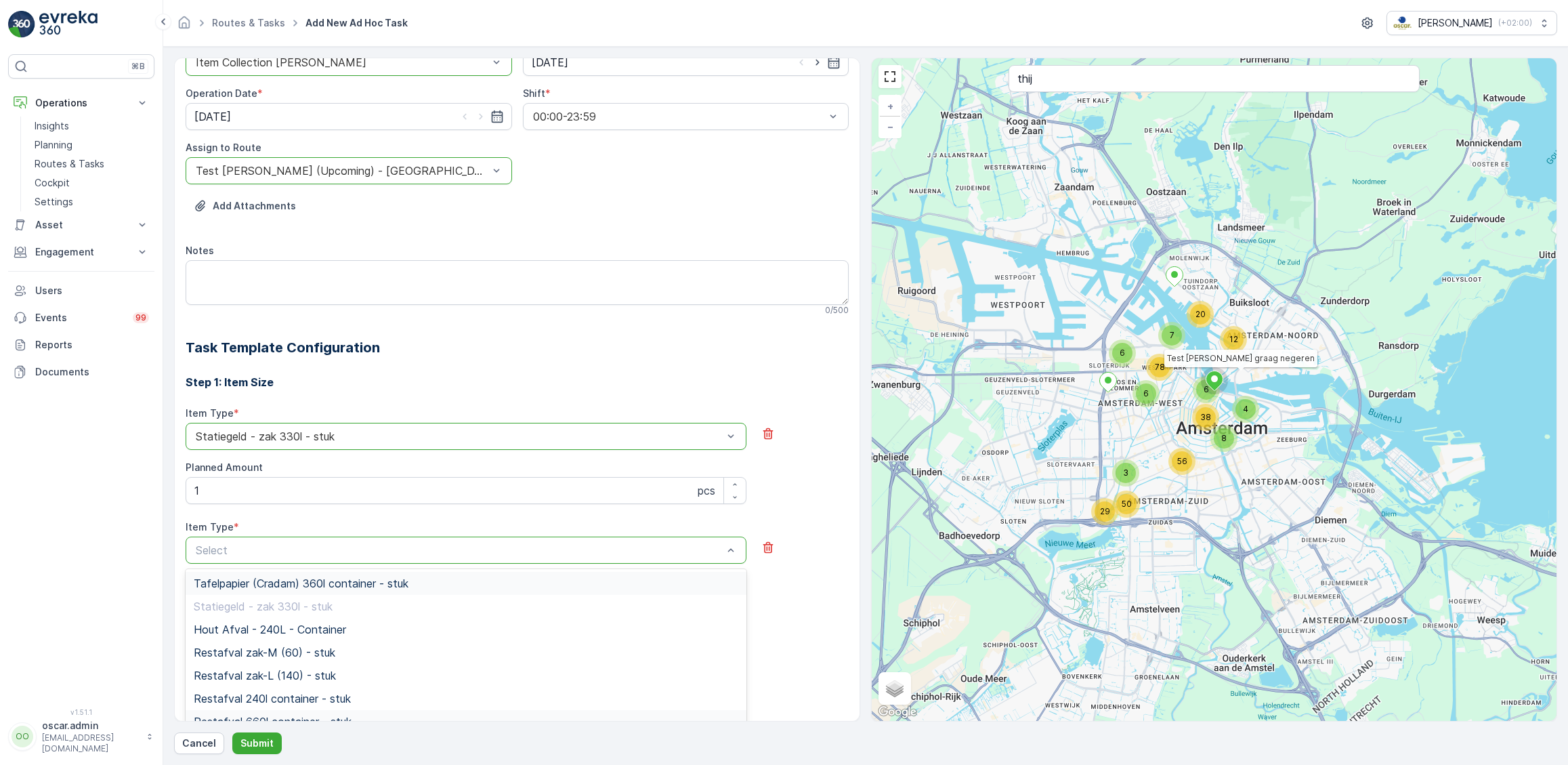
scroll to position [203, 0]
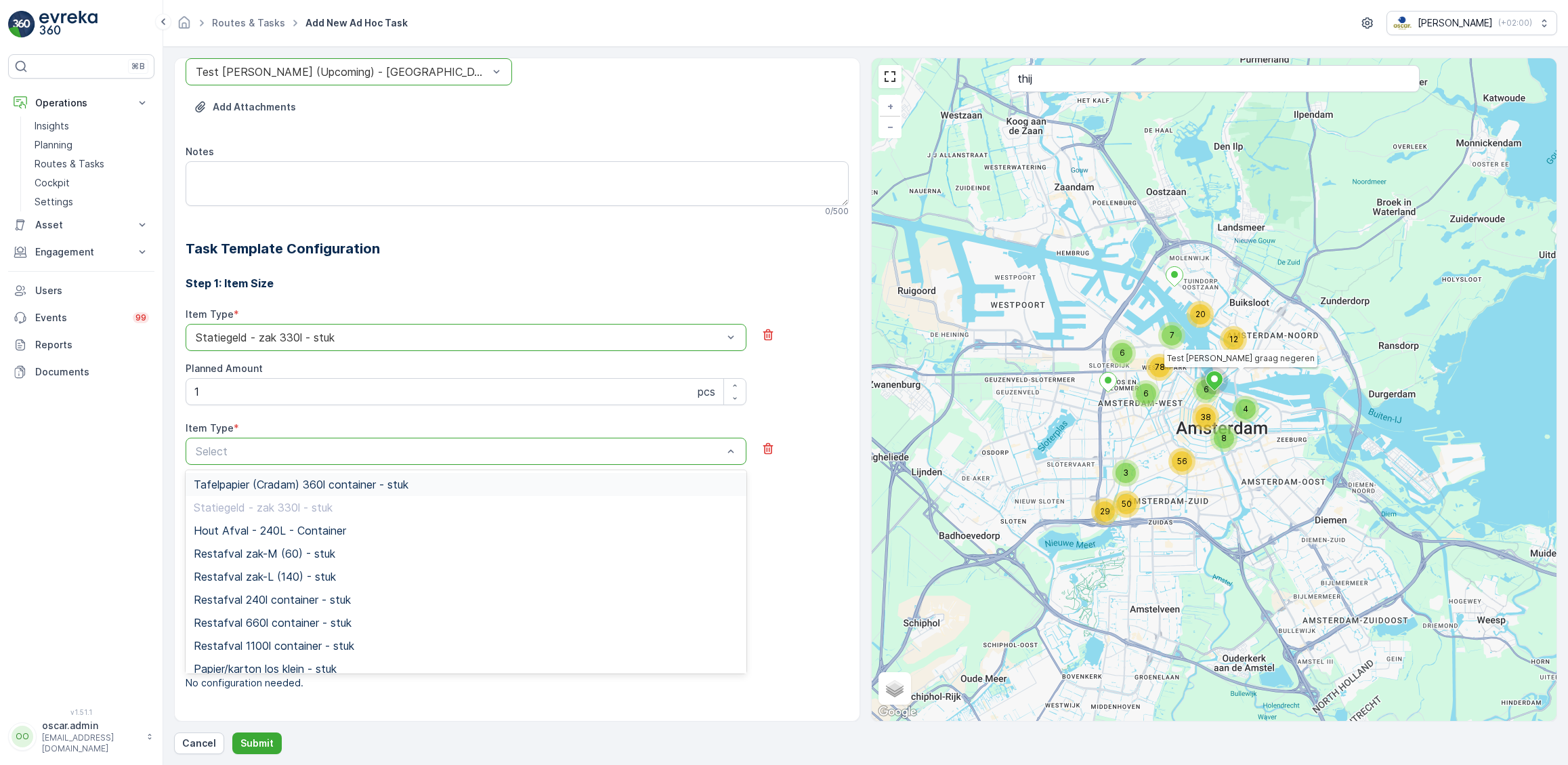
click at [321, 487] on span "Tafelpapier (Cradam) 360l container - stuk" at bounding box center [301, 484] width 215 height 12
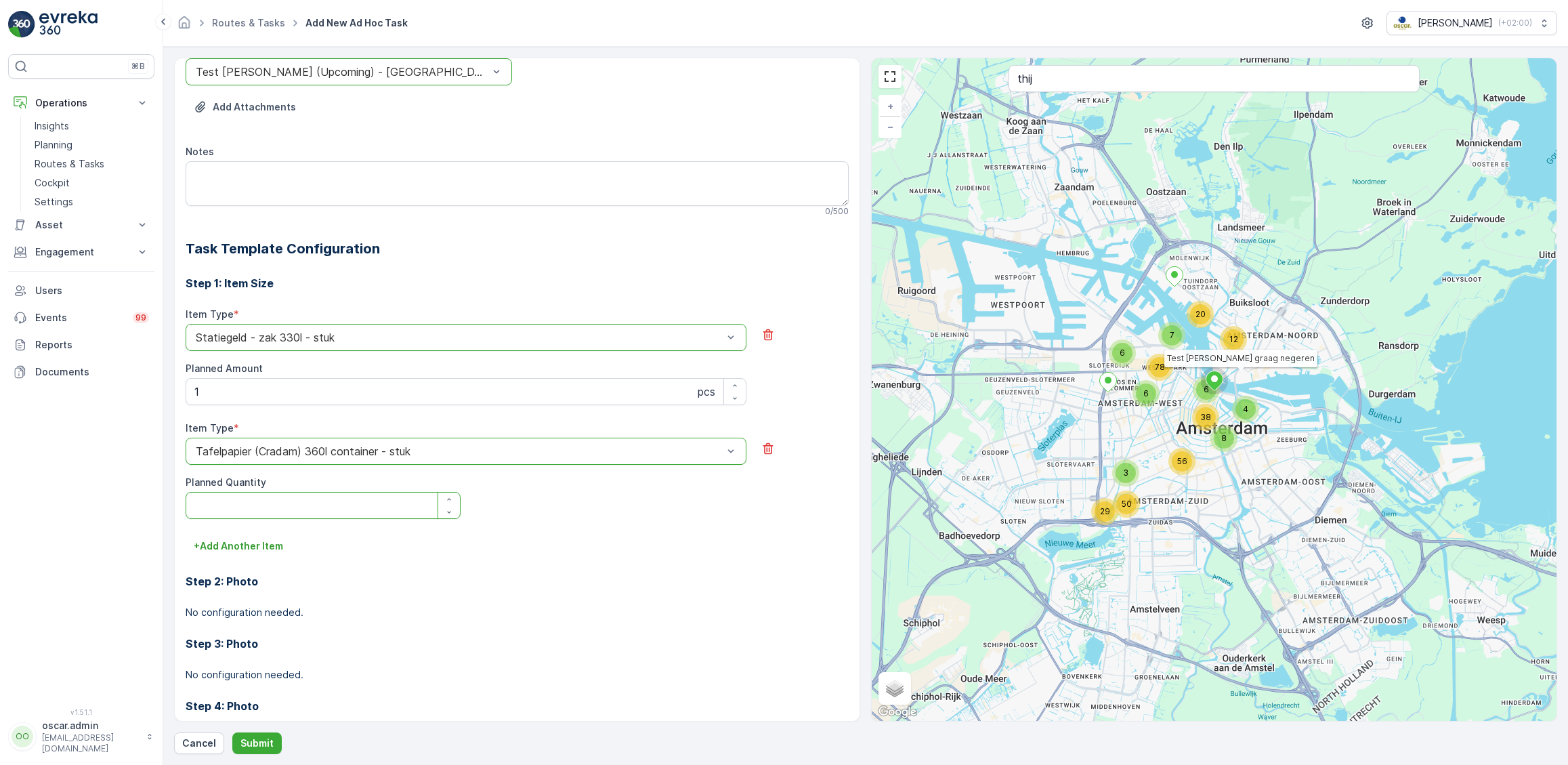
click at [287, 515] on Quantity "Planned Quantity" at bounding box center [322, 505] width 275 height 27
type Quantity "1"
click at [262, 740] on p "Submit" at bounding box center [257, 743] width 34 height 14
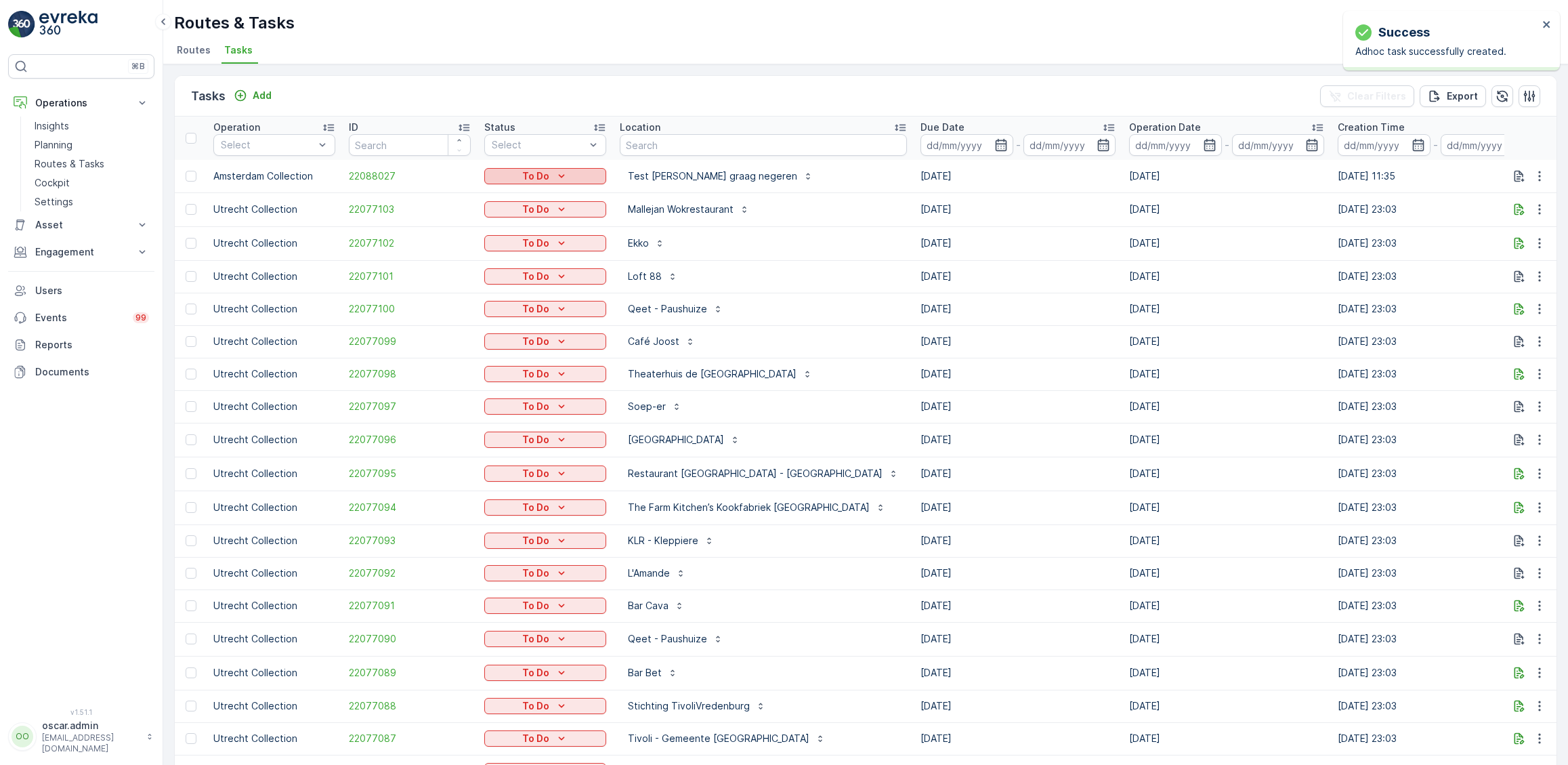
click at [567, 177] on icon "To Do" at bounding box center [562, 176] width 14 height 14
click at [514, 193] on span "Let Op!" at bounding box center [509, 195] width 34 height 14
click at [264, 99] on p "Add" at bounding box center [261, 96] width 19 height 14
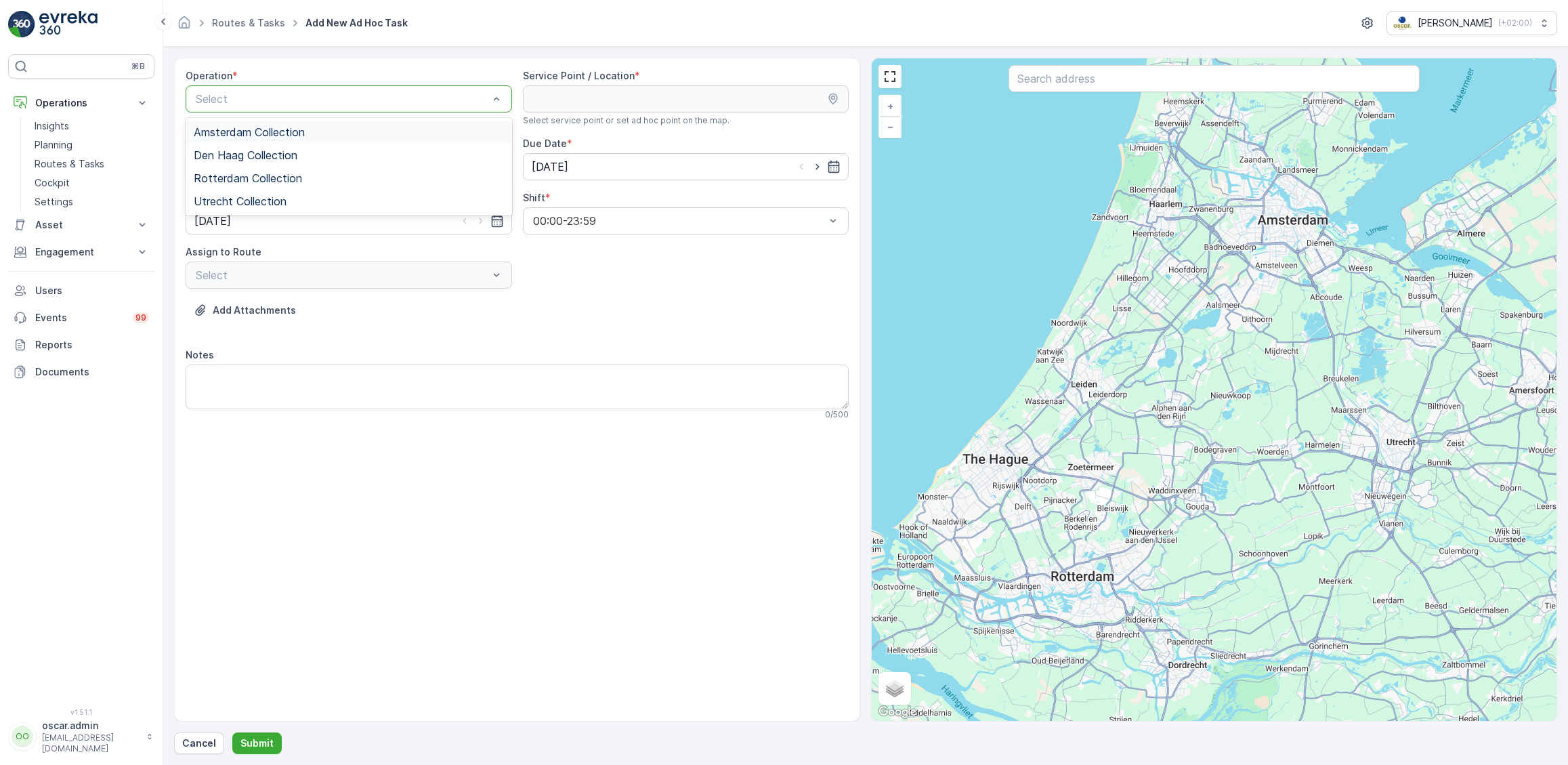
drag, startPoint x: 258, startPoint y: 127, endPoint x: 643, endPoint y: 120, distance: 385.1
click at [262, 127] on span "Amsterdam Collection" at bounding box center [248, 132] width 111 height 12
click at [1082, 79] on input "text" at bounding box center [1213, 78] width 411 height 27
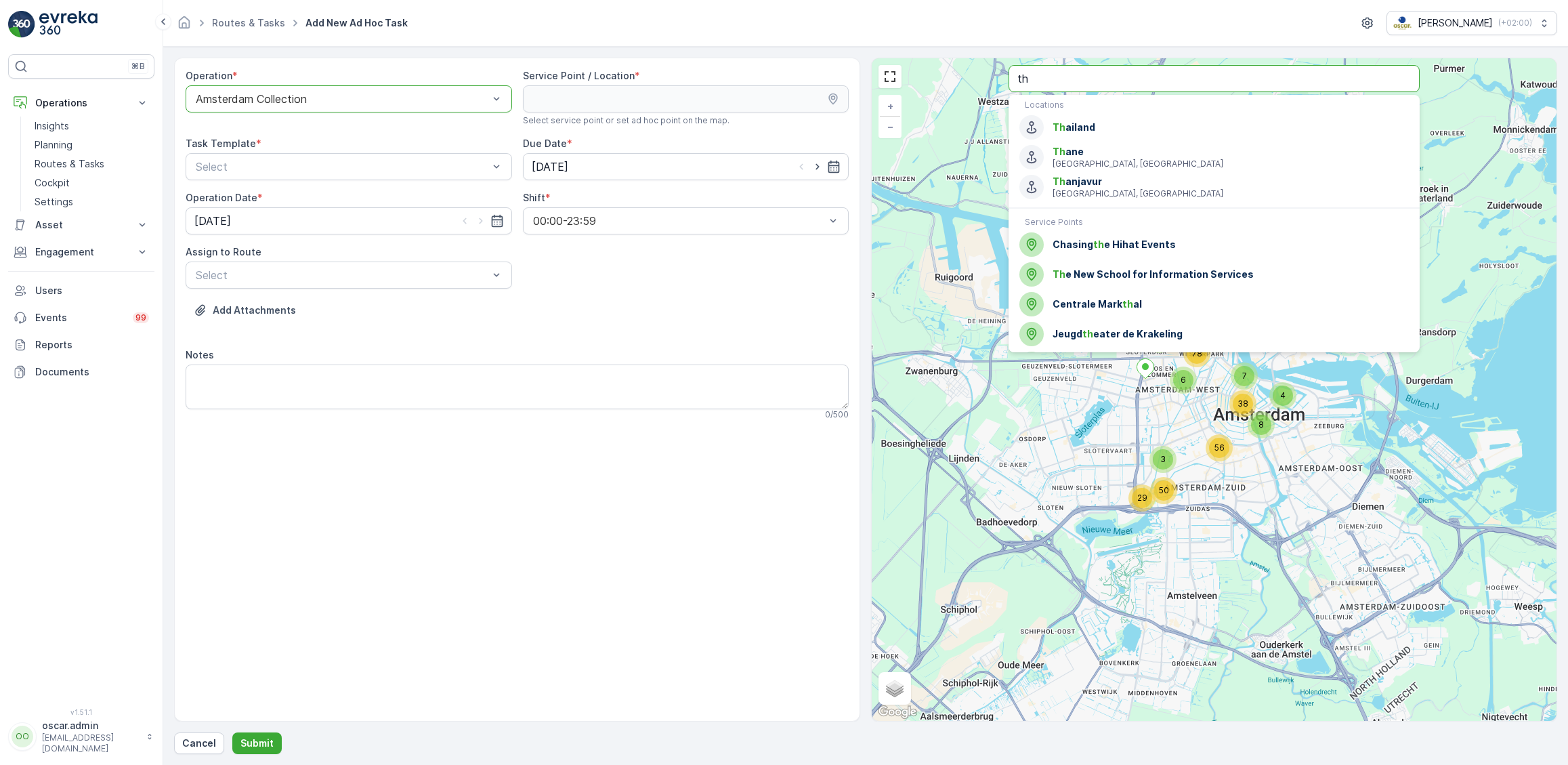
click at [1052, 72] on input "th" at bounding box center [1213, 78] width 411 height 27
type input "test"
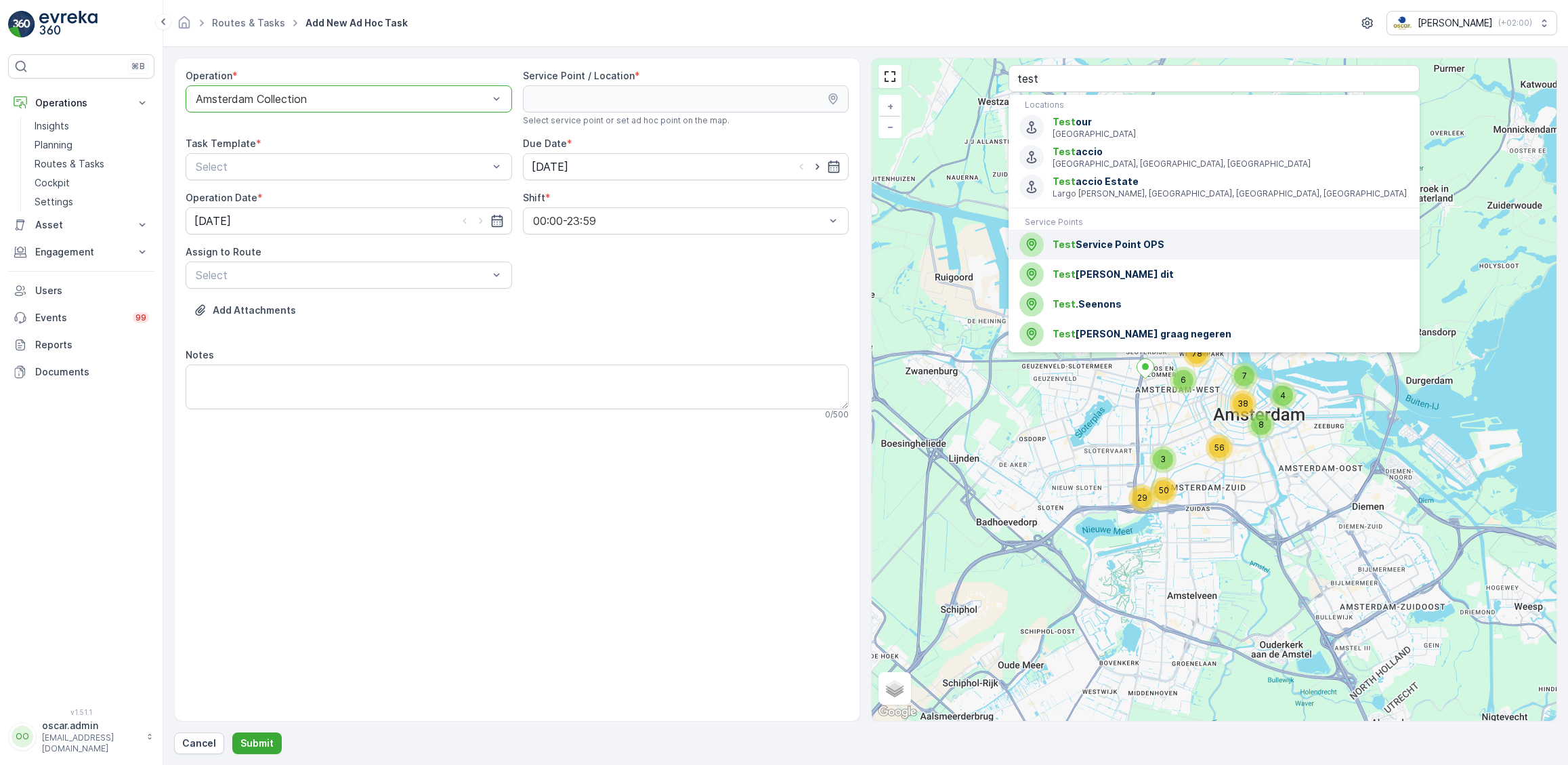
click at [1103, 243] on span "Test Service Point OPS" at bounding box center [1230, 244] width 356 height 14
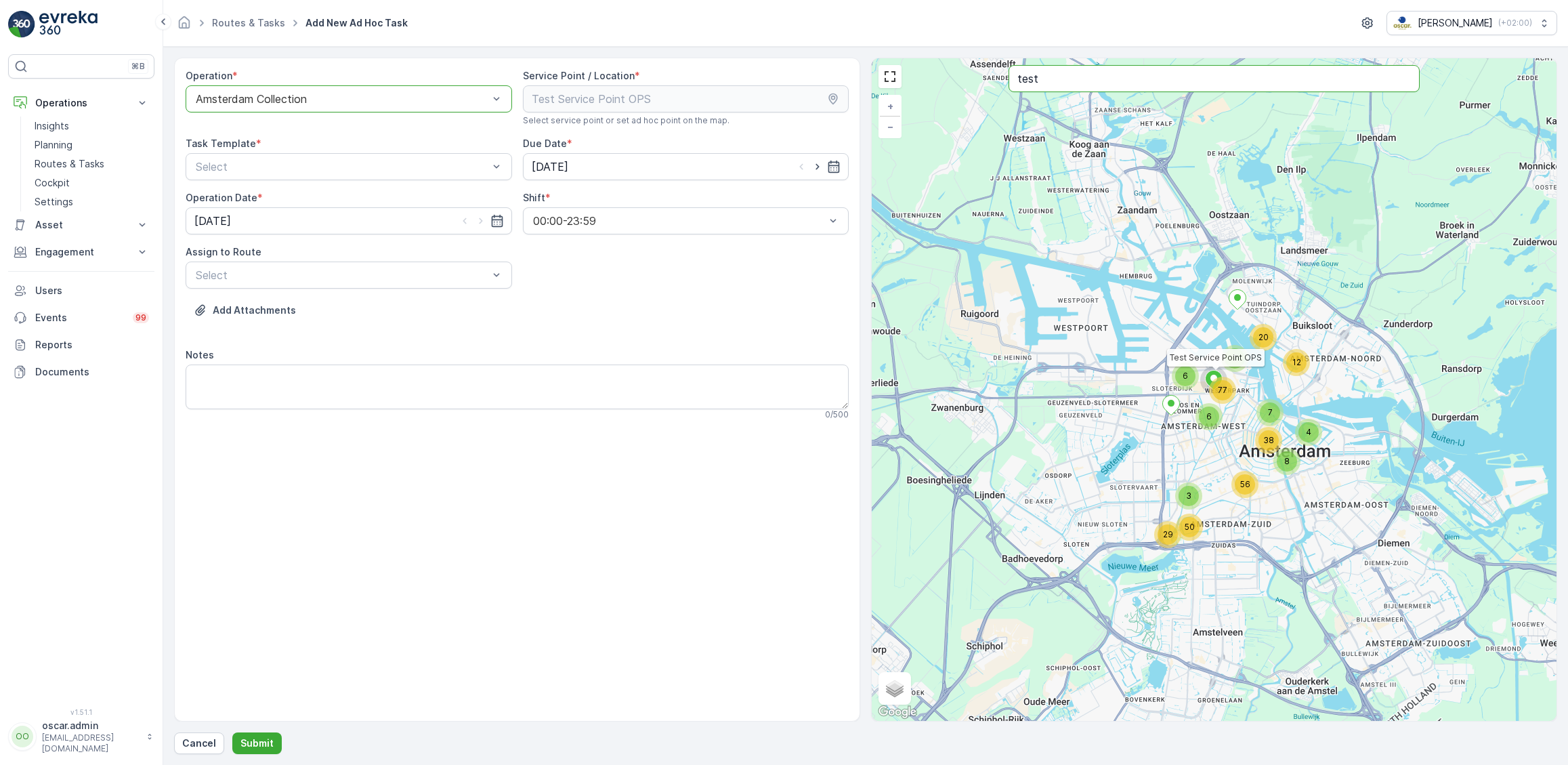
click at [1083, 76] on input "test" at bounding box center [1213, 78] width 411 height 27
click at [377, 158] on div "Select" at bounding box center [348, 166] width 326 height 27
click at [269, 193] on span "Item Collection [PERSON_NAME]" at bounding box center [278, 199] width 170 height 12
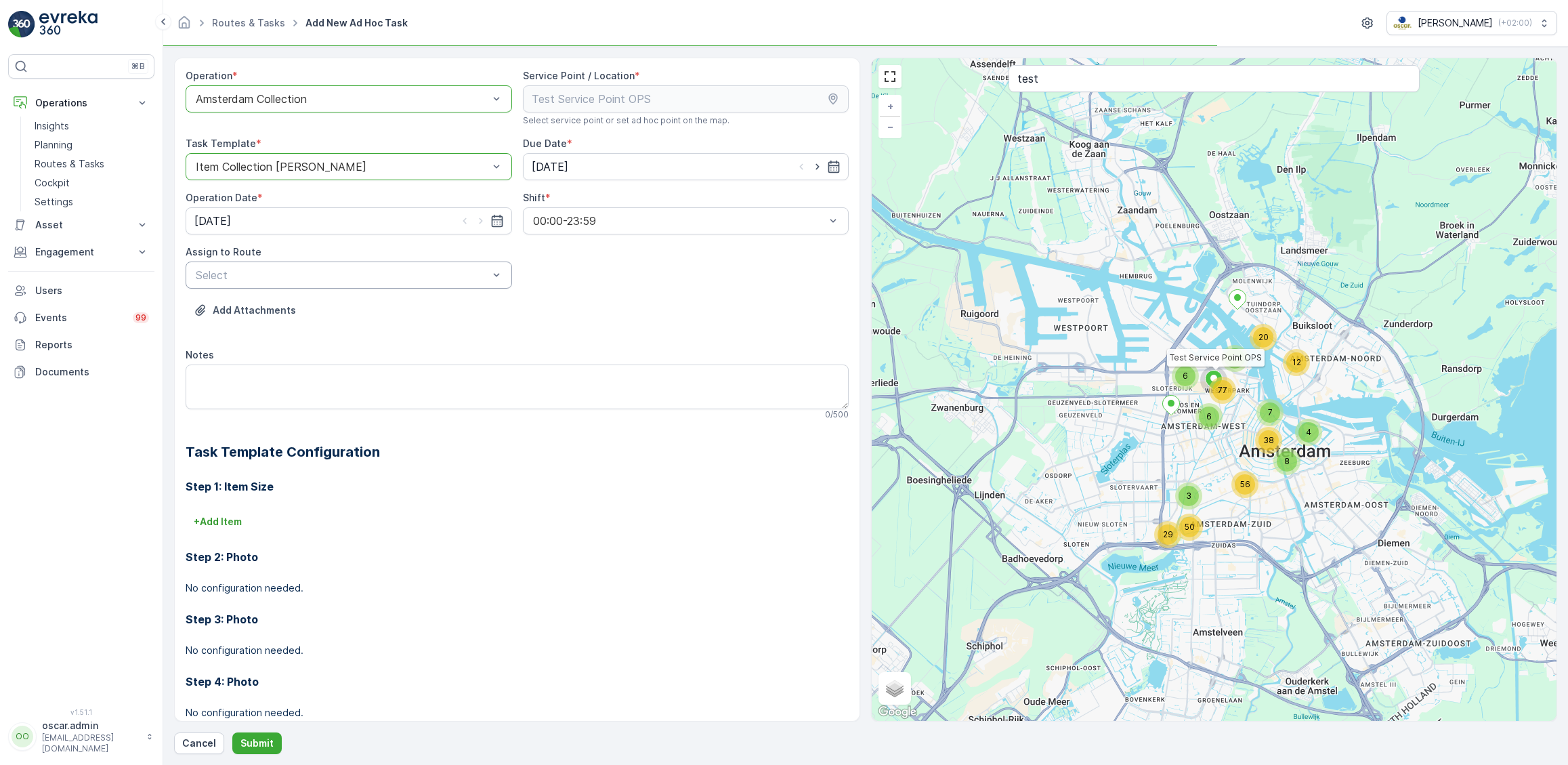
click at [252, 263] on div "Select" at bounding box center [348, 274] width 326 height 27
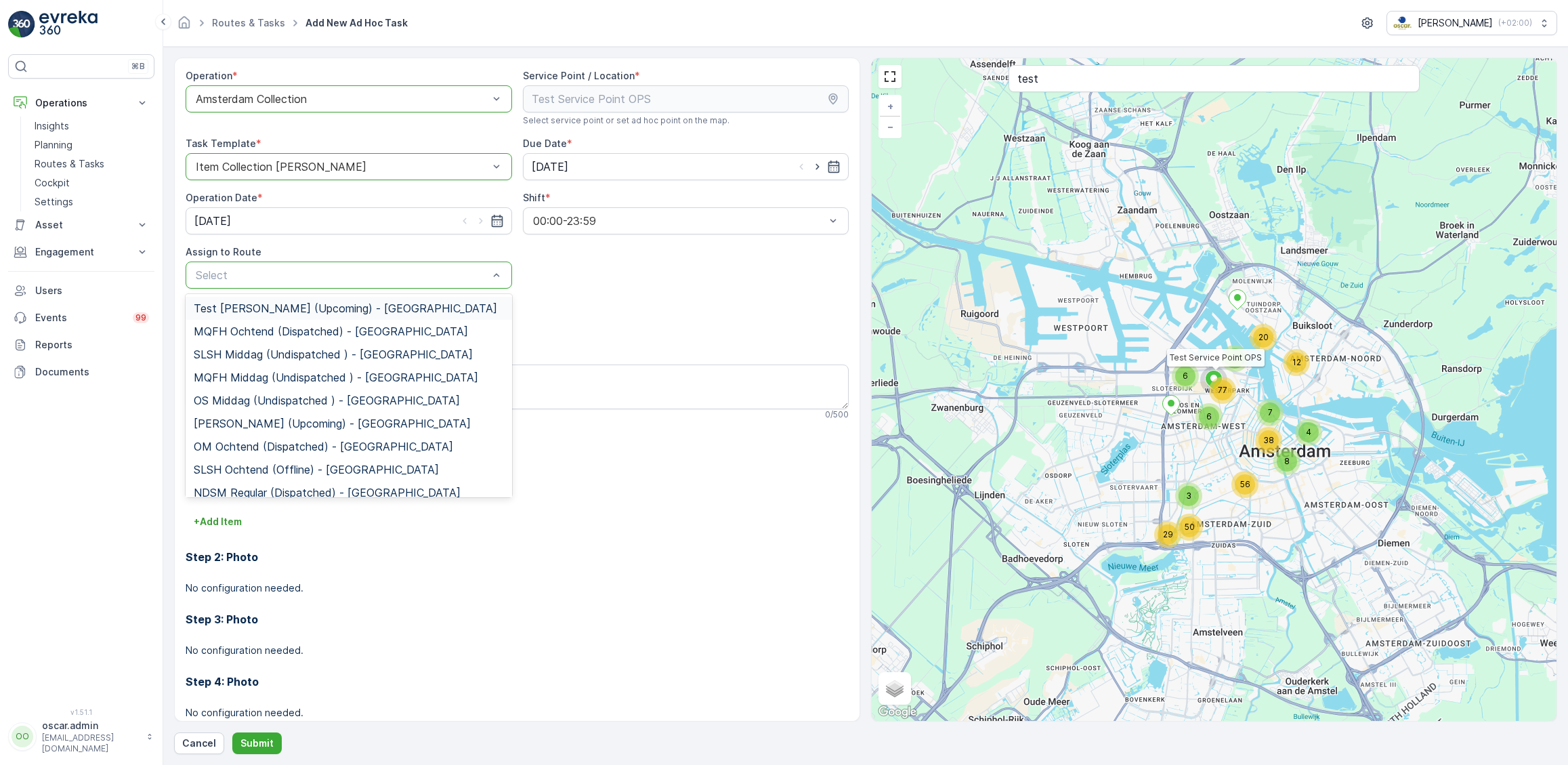
click at [239, 303] on span "Test [PERSON_NAME] (Upcoming) - [GEOGRAPHIC_DATA]" at bounding box center [345, 308] width 304 height 12
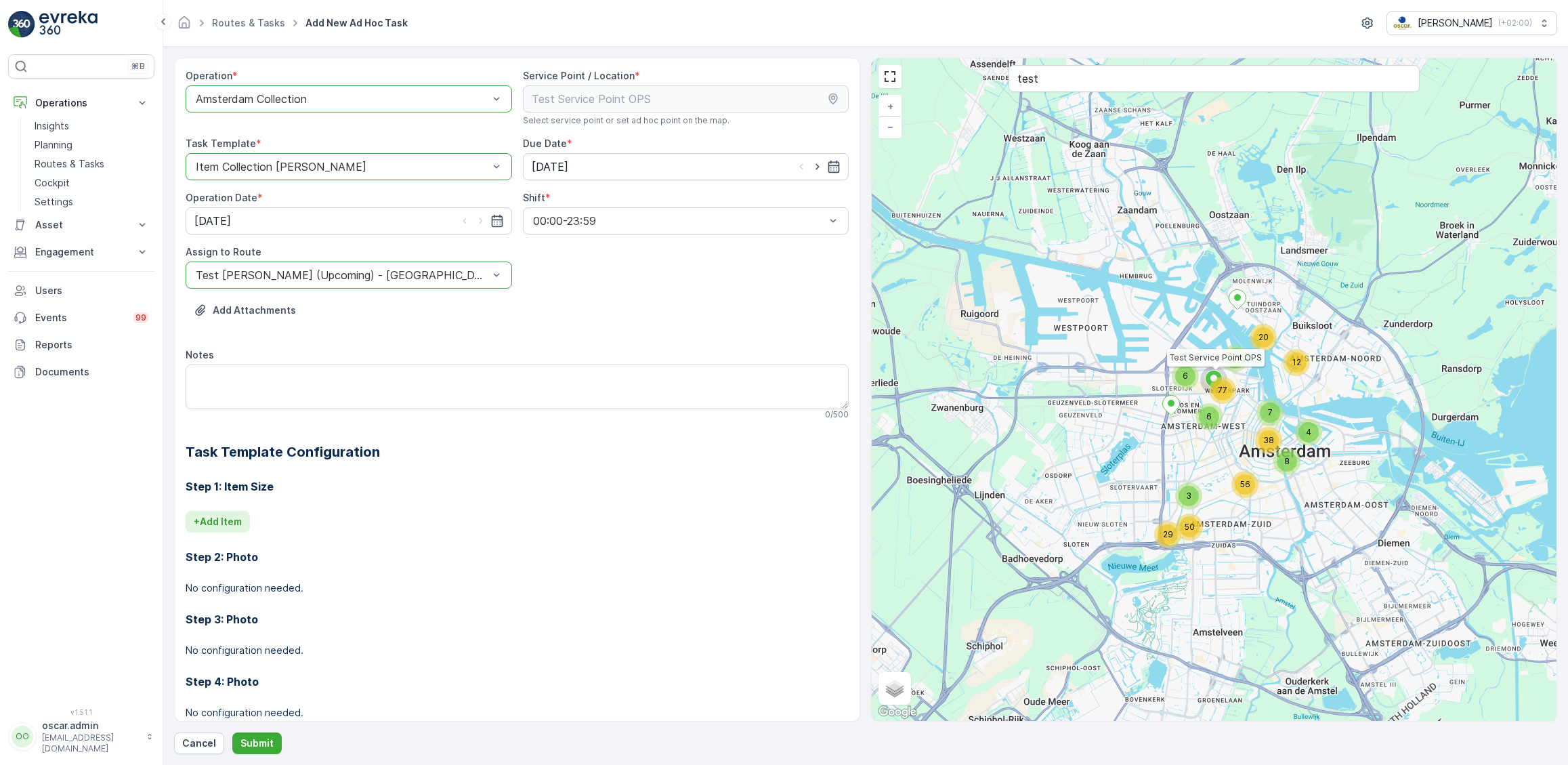
click at [221, 522] on p "+ Add Item" at bounding box center [217, 522] width 48 height 14
click at [250, 582] on p "+ Add Another Item" at bounding box center [238, 582] width 90 height 14
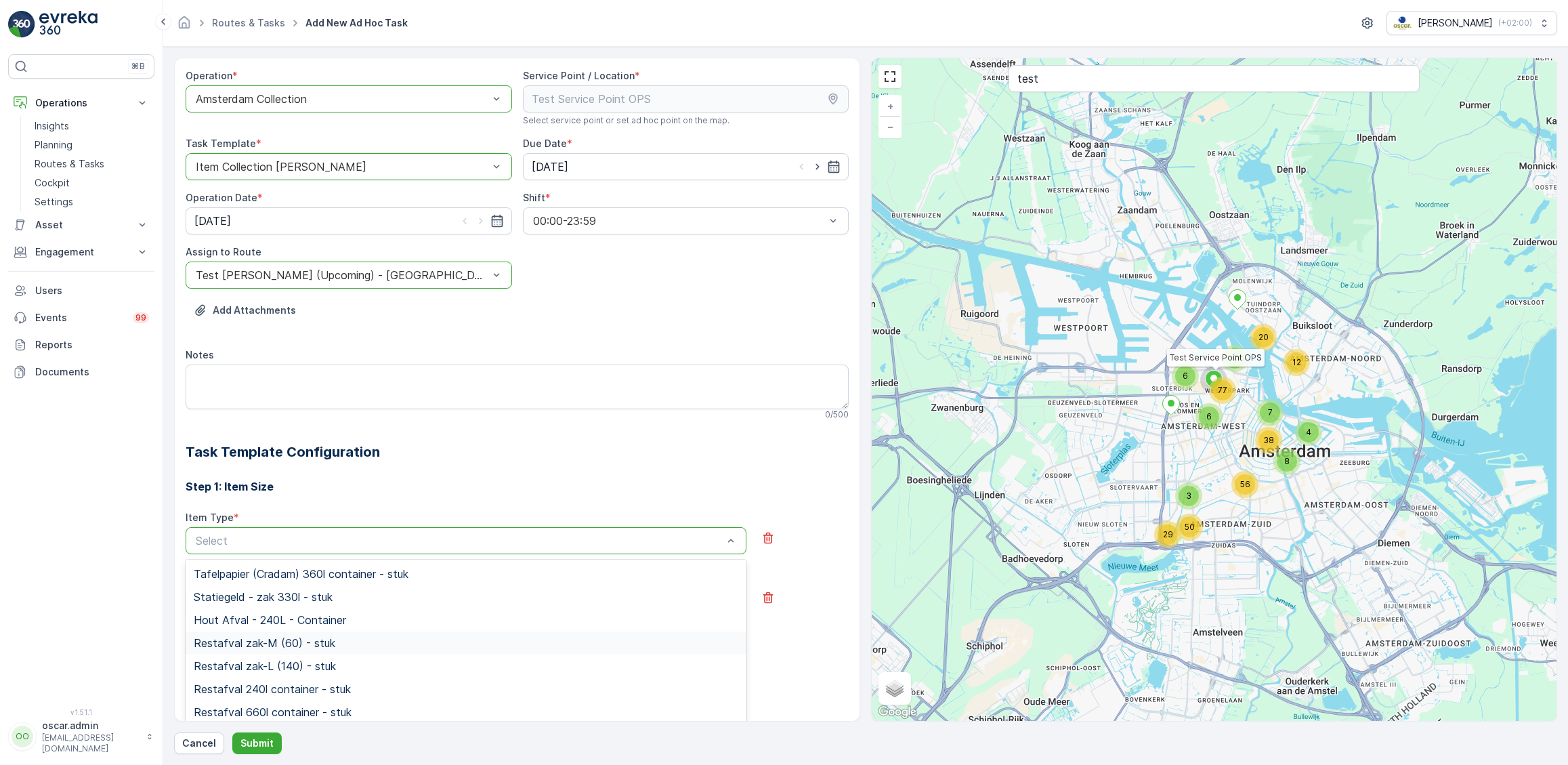
click at [263, 642] on span "Restafval zak-M (60) - stuk" at bounding box center [264, 643] width 142 height 12
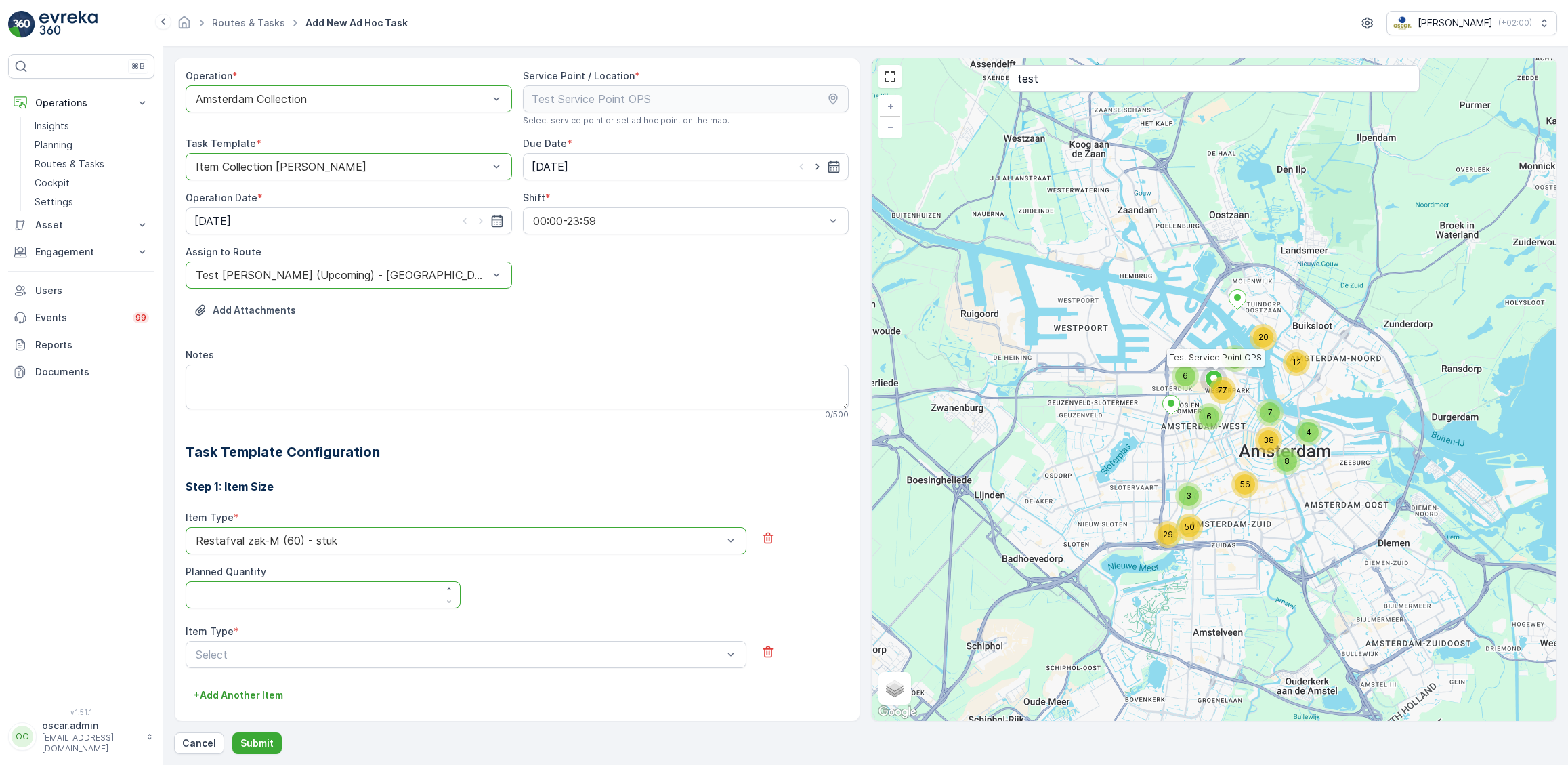
click at [308, 593] on Quantity "Planned Quantity" at bounding box center [322, 593] width 275 height 27
type Quantity "1"
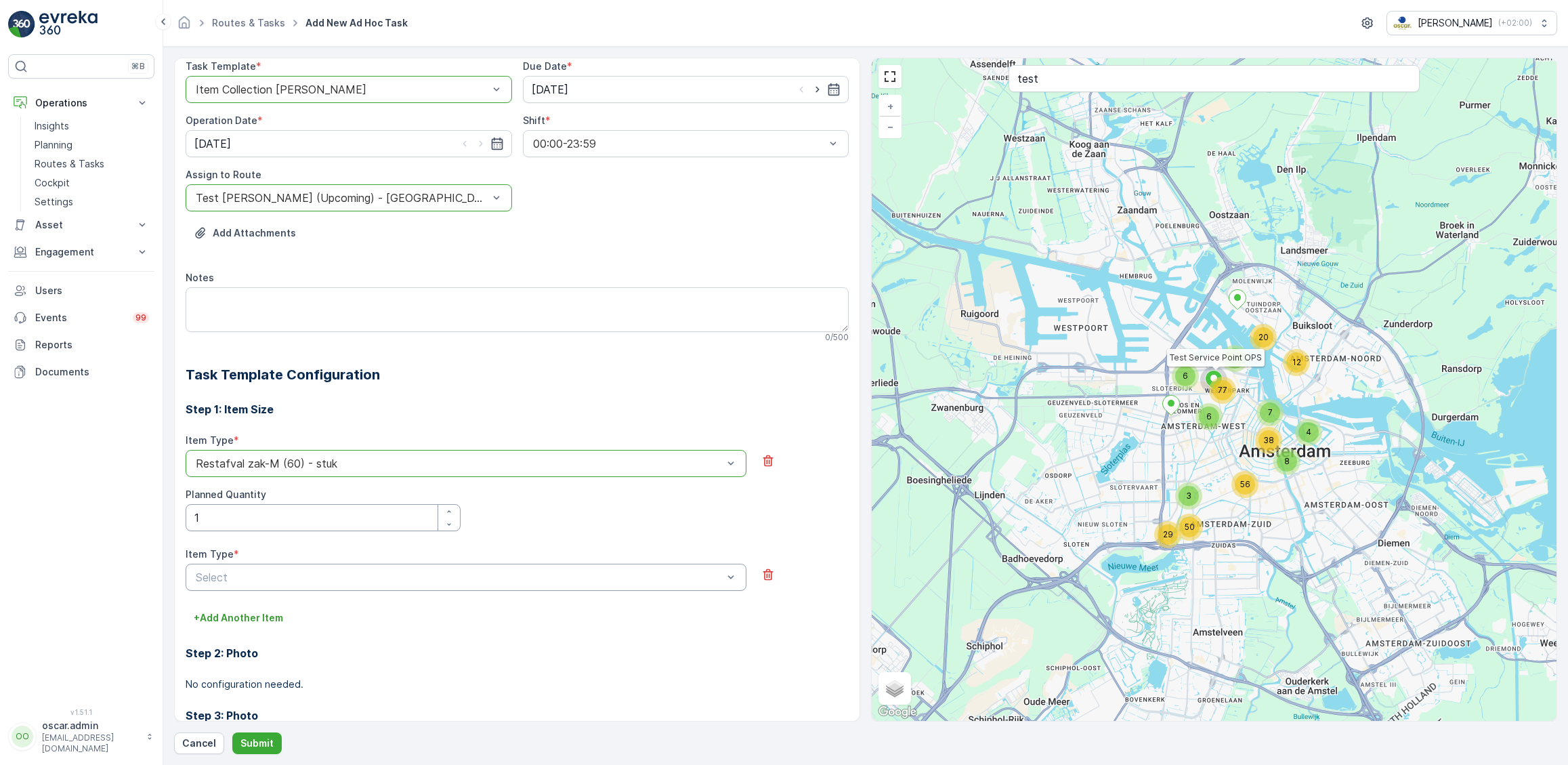
scroll to position [81, 0]
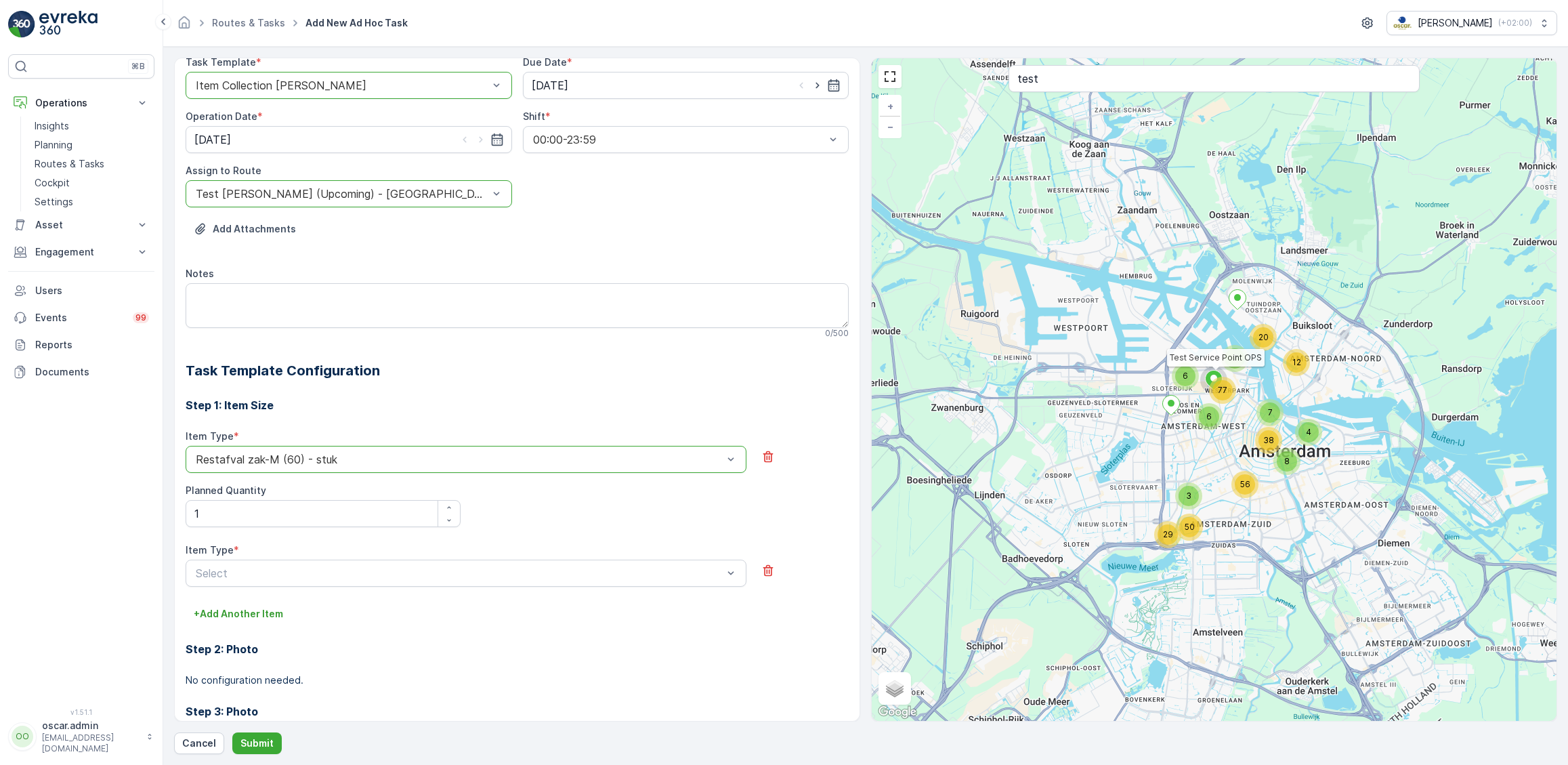
click at [287, 559] on div "Item Type * Select" at bounding box center [465, 565] width 561 height 43
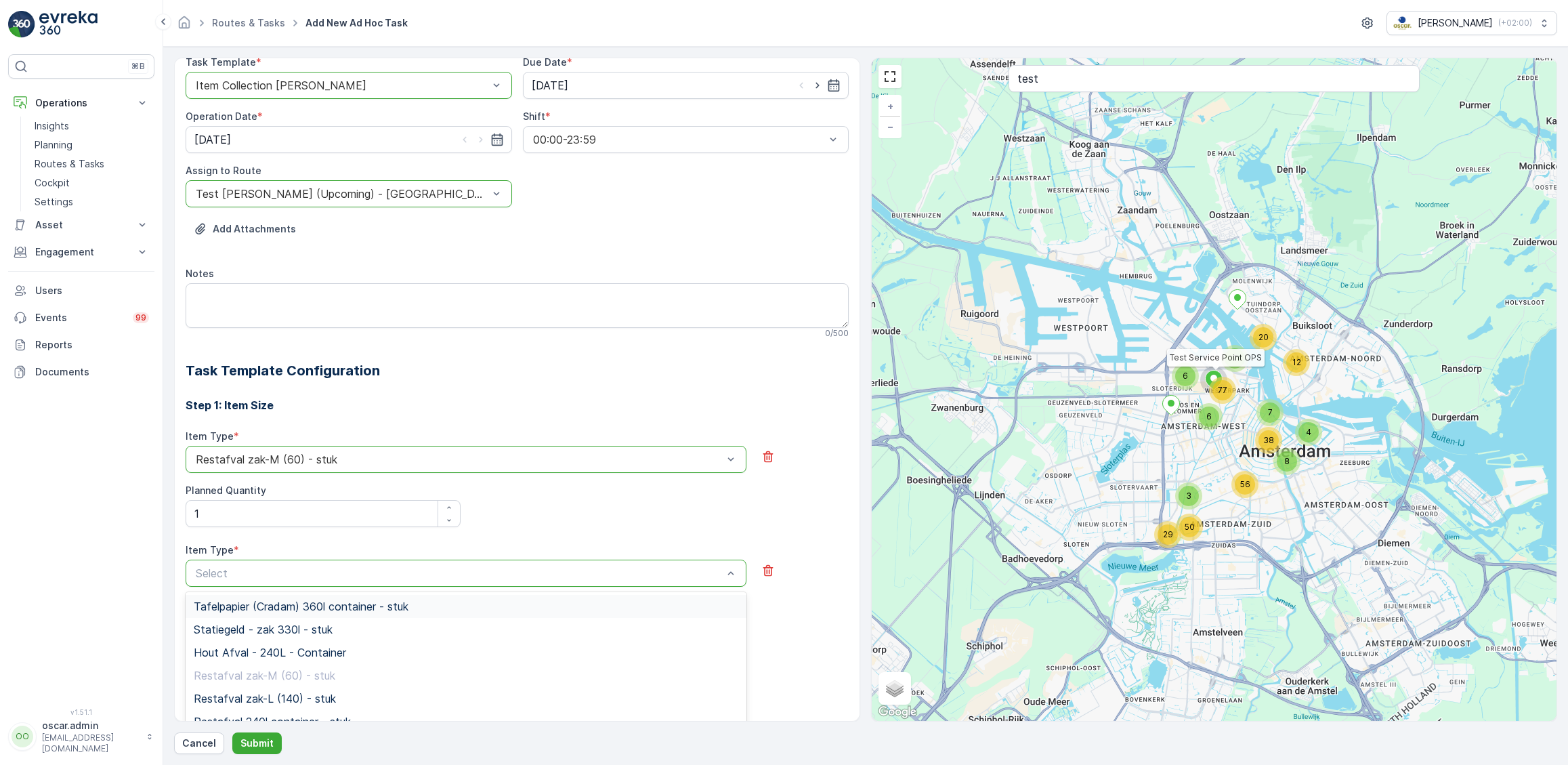
click at [265, 609] on span "Tafelpapier (Cradam) 360l container - stuk" at bounding box center [301, 606] width 215 height 12
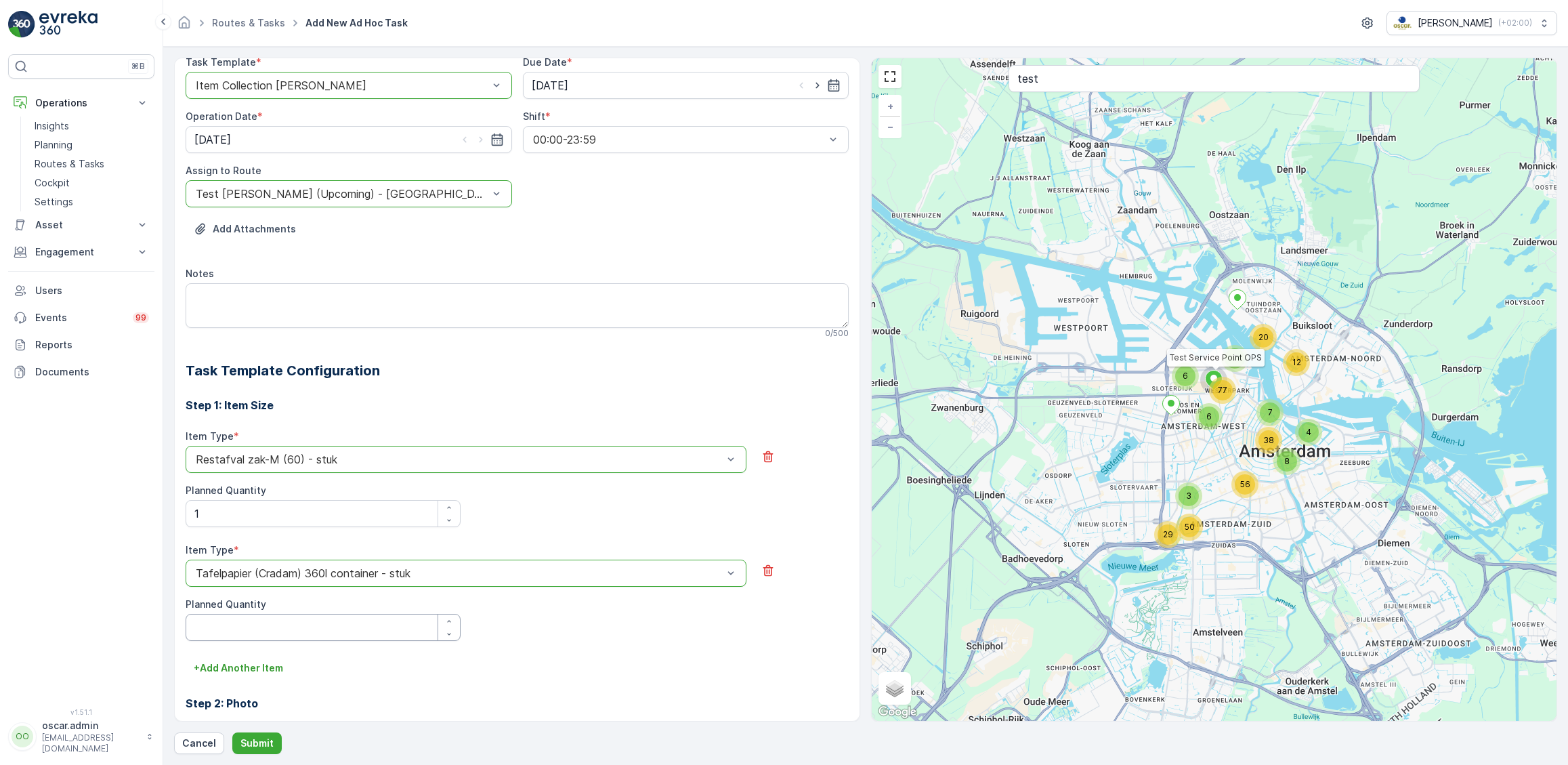
click at [251, 618] on Quantity "Planned Quantity" at bounding box center [322, 626] width 275 height 27
type Quantity "1"
click at [245, 743] on p "Submit" at bounding box center [257, 743] width 34 height 14
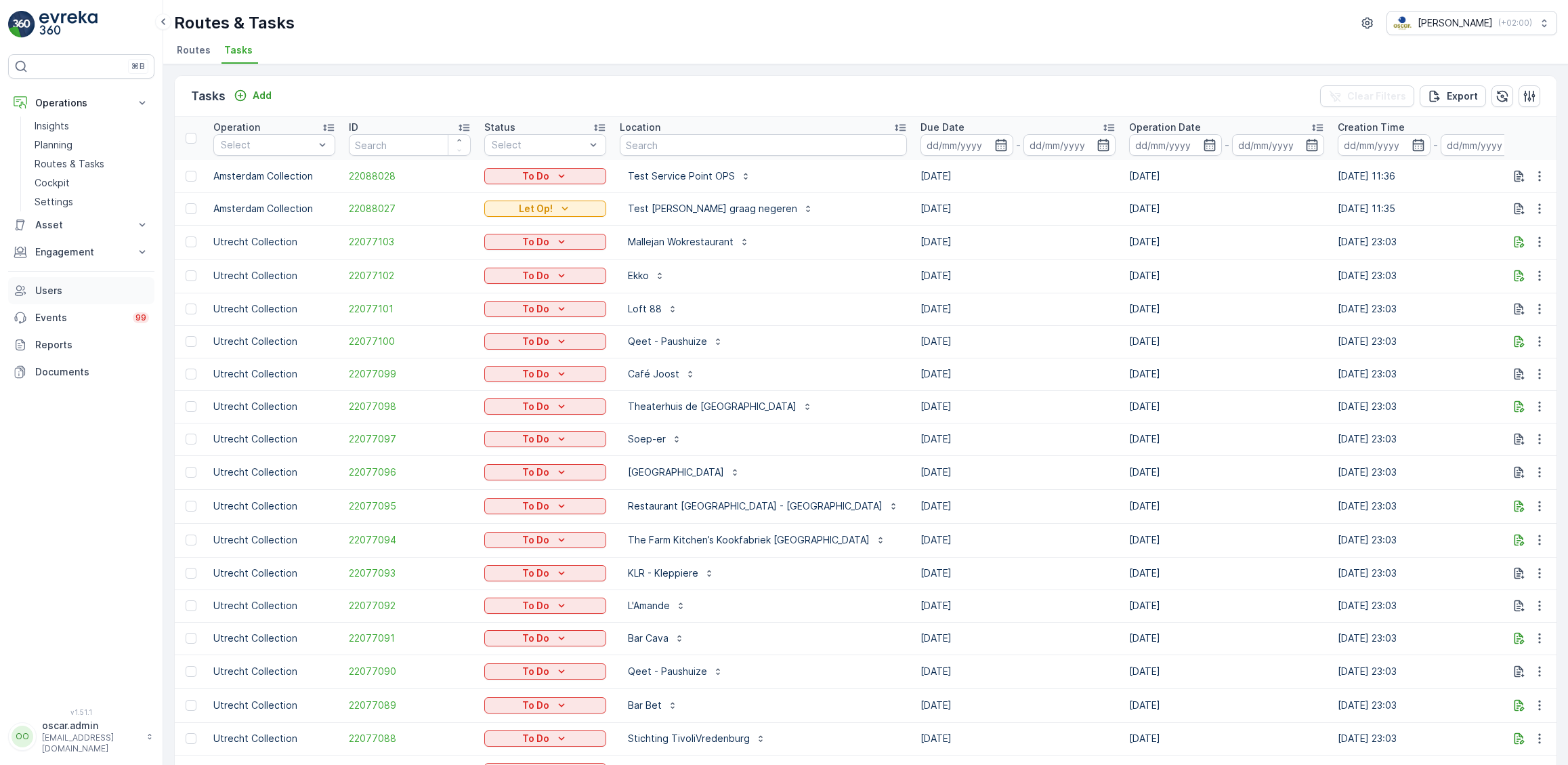
click at [48, 289] on p "Users" at bounding box center [92, 291] width 113 height 14
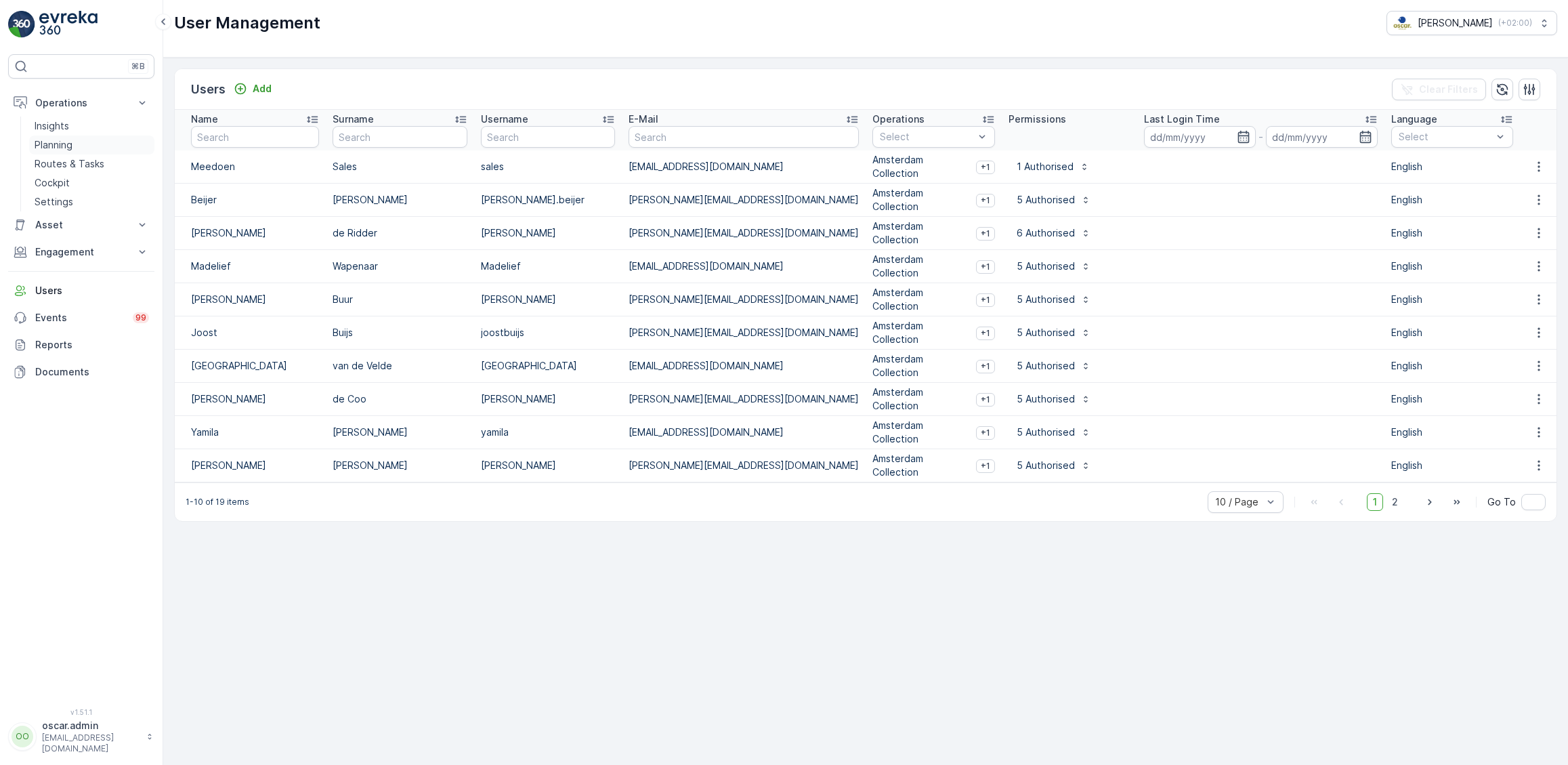
click at [62, 142] on p "Planning" at bounding box center [53, 145] width 37 height 14
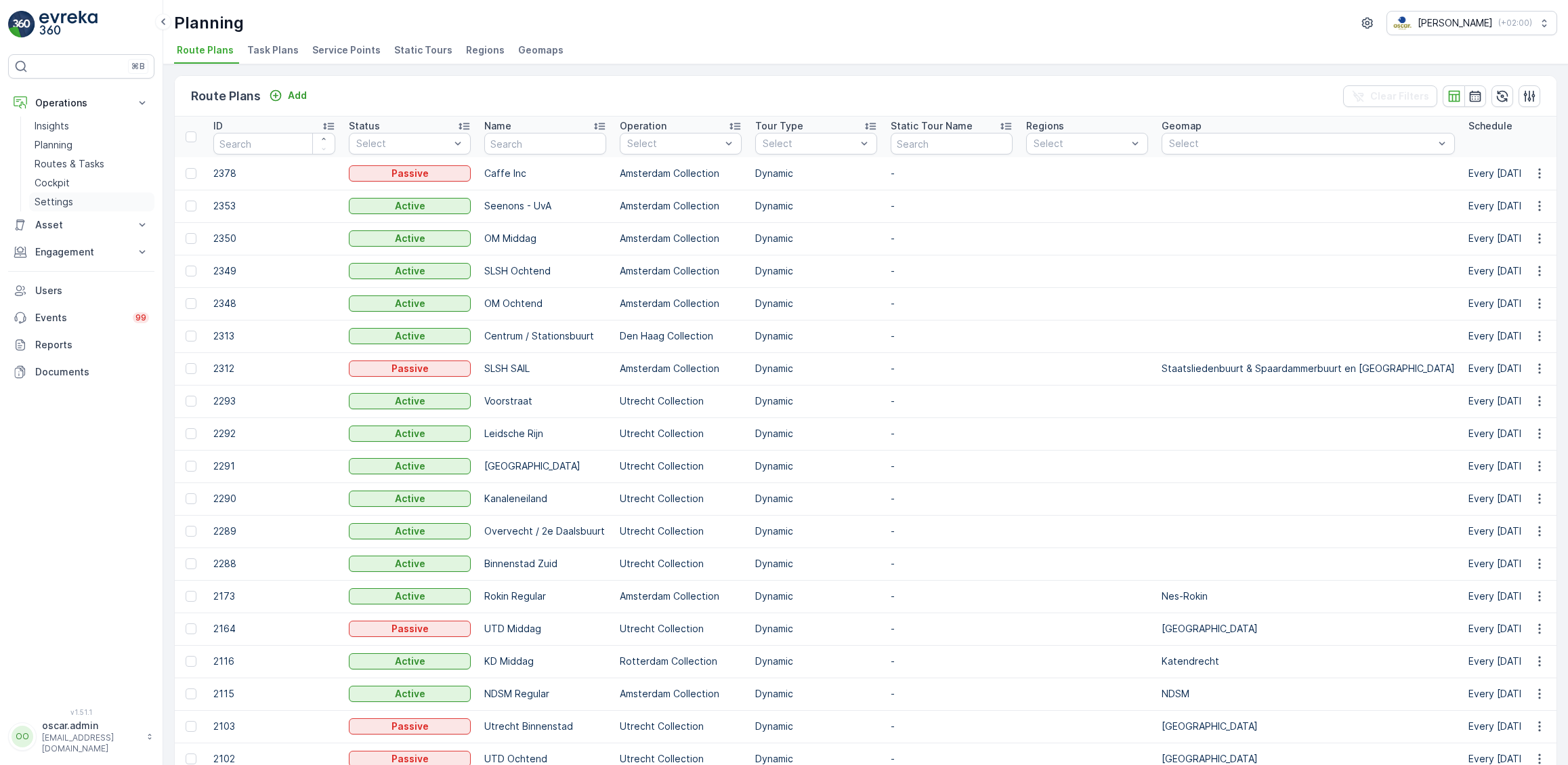
click at [68, 199] on p "Settings" at bounding box center [53, 202] width 38 height 14
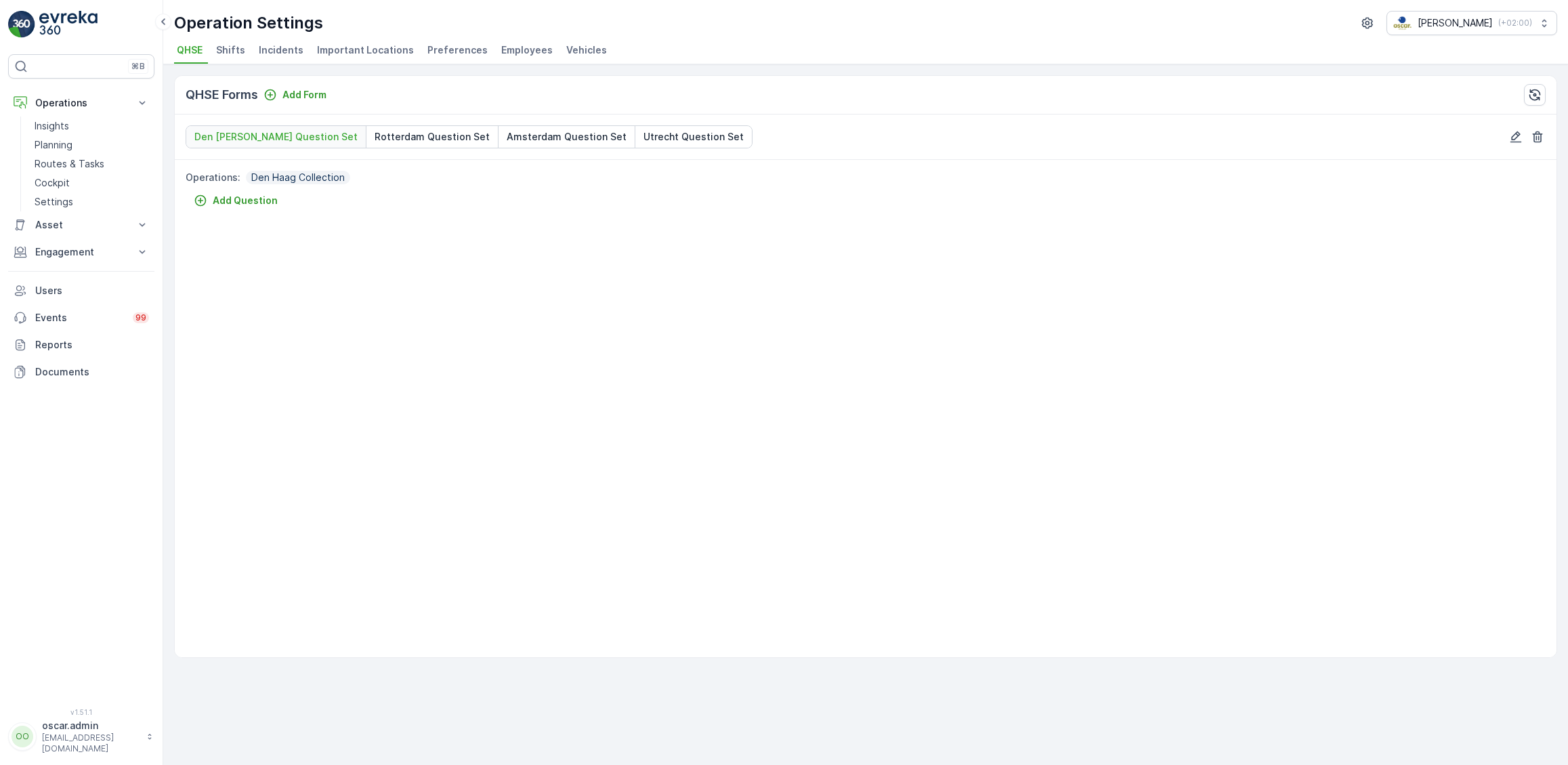
click at [503, 50] on span "Employees" at bounding box center [526, 50] width 51 height 14
